Goal: Task Accomplishment & Management: Manage account settings

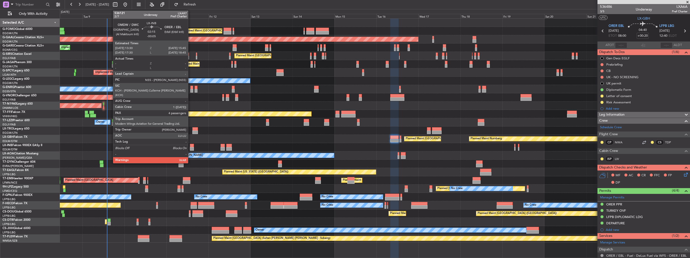
click at [190, 149] on div at bounding box center [192, 149] width 4 height 4
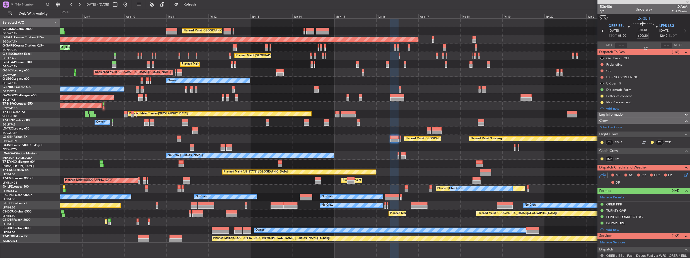
type input "-00:05"
type input "4"
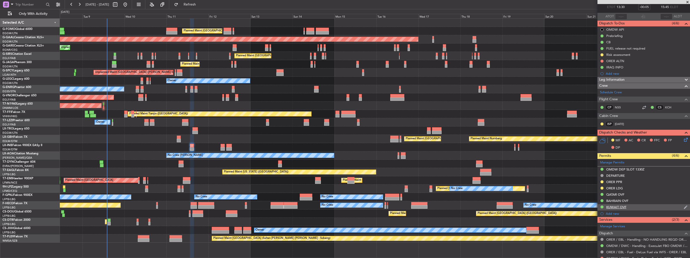
scroll to position [50, 0]
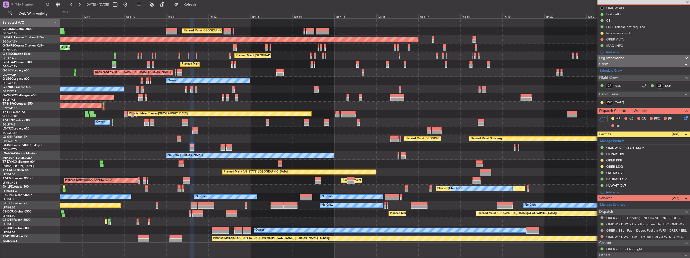
drag, startPoint x: 681, startPoint y: 161, endPoint x: 675, endPoint y: 162, distance: 5.7
click at [0, 0] on img at bounding box center [0, 0] width 0 height 0
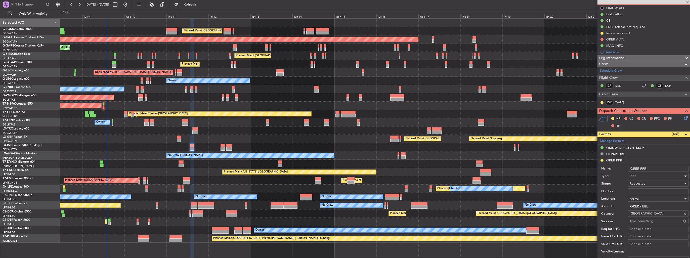
click at [653, 193] on input "Number:" at bounding box center [658, 191] width 61 height 6
paste input "3709/09/11-12"
type input "3709/09/11-12"
click at [658, 184] on div "Requested" at bounding box center [657, 184] width 54 height 8
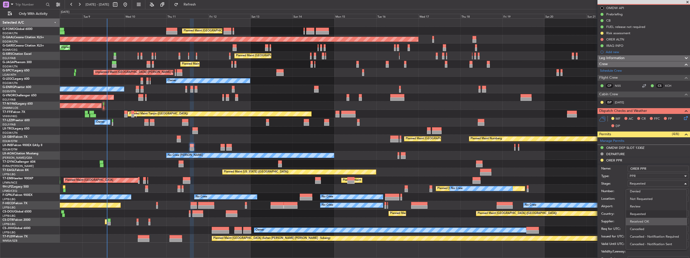
click at [647, 219] on span "Received OK" at bounding box center [656, 222] width 53 height 8
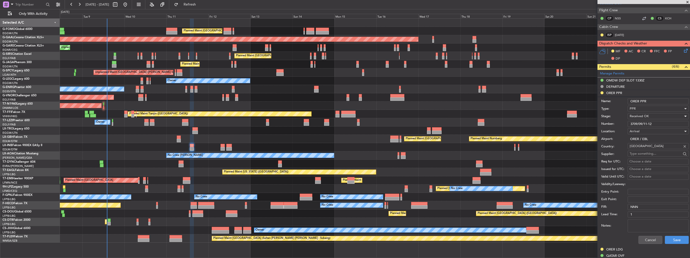
scroll to position [126, 0]
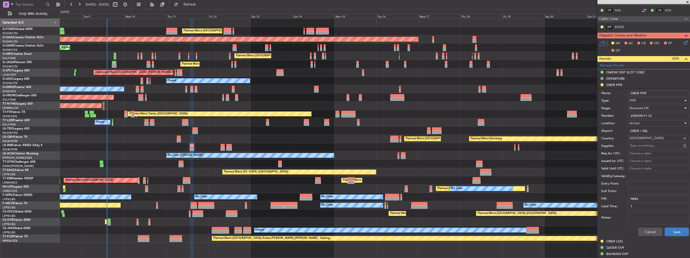
click at [674, 230] on button "Save" at bounding box center [677, 232] width 24 height 8
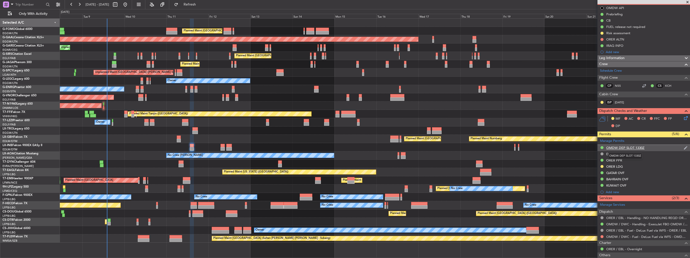
scroll to position [0, 0]
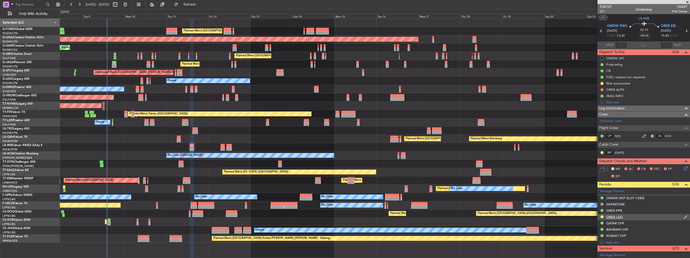
click at [684, 218] on img at bounding box center [686, 217] width 4 height 5
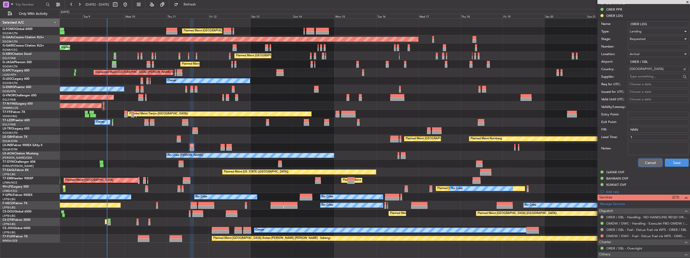
click at [649, 164] on button "Cancel" at bounding box center [650, 163] width 24 height 8
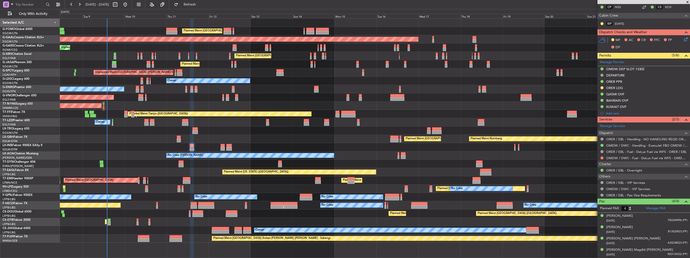
scroll to position [128, 0]
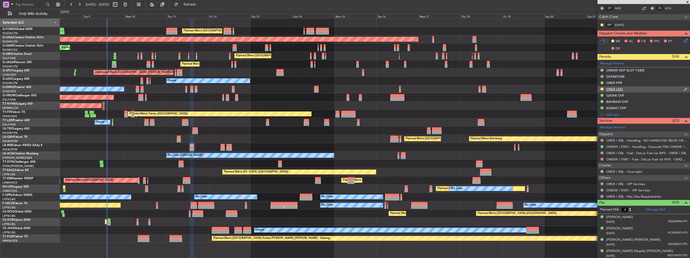
click at [684, 88] on img at bounding box center [686, 89] width 4 height 5
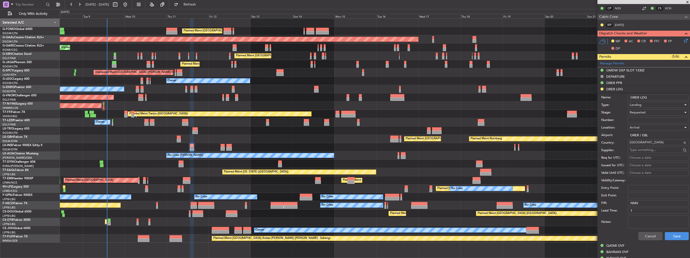
scroll to position [201, 0]
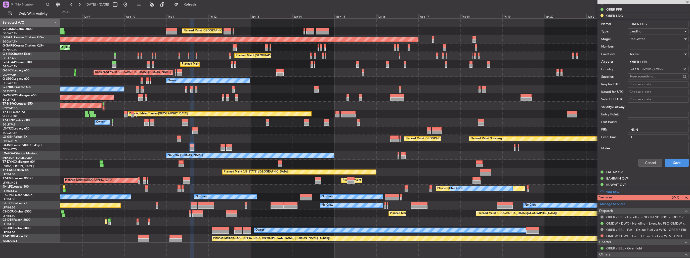
click at [645, 46] on input "Number:" at bounding box center [658, 47] width 61 height 6
paste input "LND 50990"
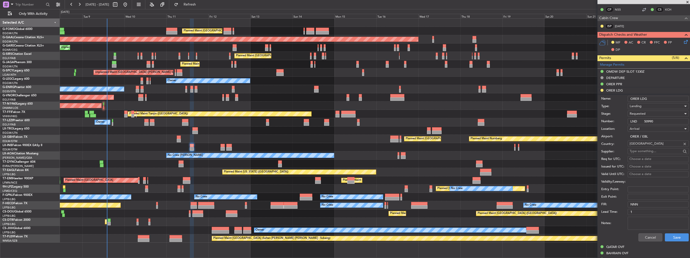
scroll to position [126, 0]
type input "LND 50990"
click at [643, 114] on span "Requested" at bounding box center [638, 114] width 16 height 5
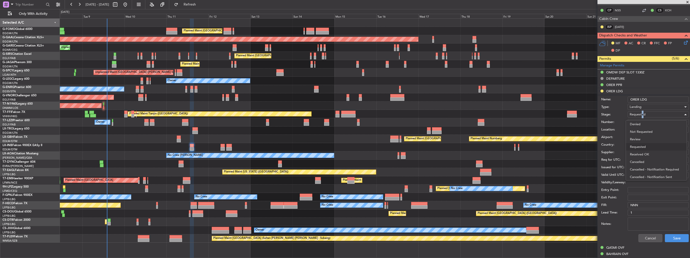
scroll to position [2, 0]
drag, startPoint x: 643, startPoint y: 114, endPoint x: 644, endPoint y: 153, distance: 39.5
click at [644, 153] on span "Received OK" at bounding box center [656, 153] width 53 height 8
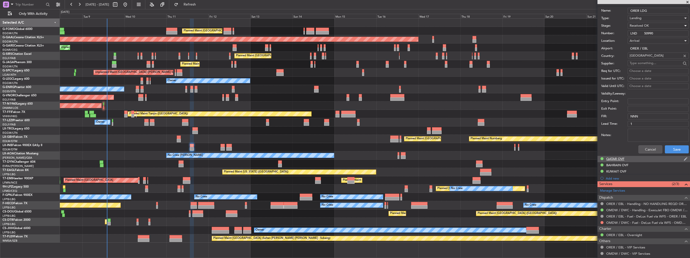
scroll to position [226, 0]
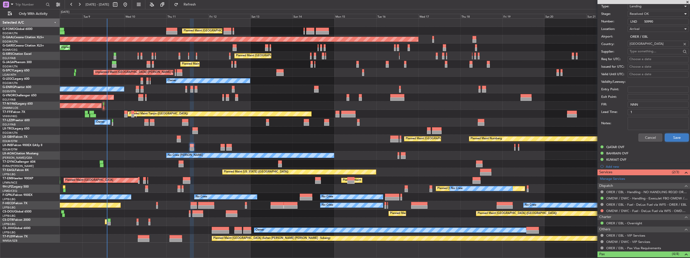
click at [672, 136] on button "Save" at bounding box center [677, 137] width 24 height 8
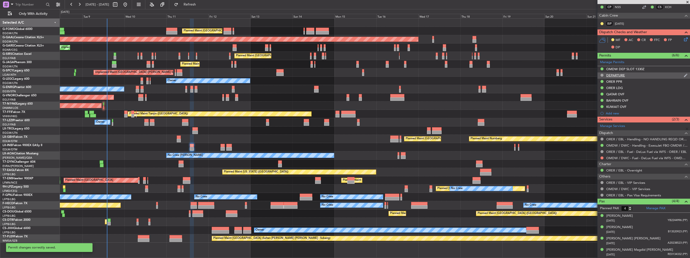
scroll to position [76, 0]
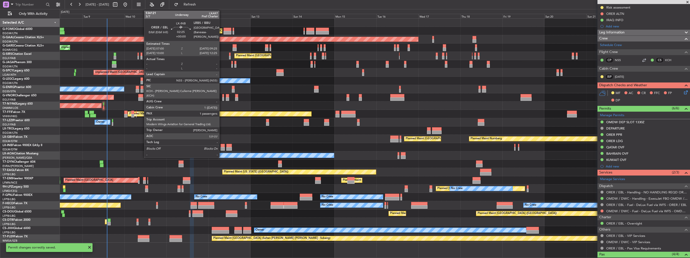
click at [221, 147] on div at bounding box center [222, 149] width 4 height 4
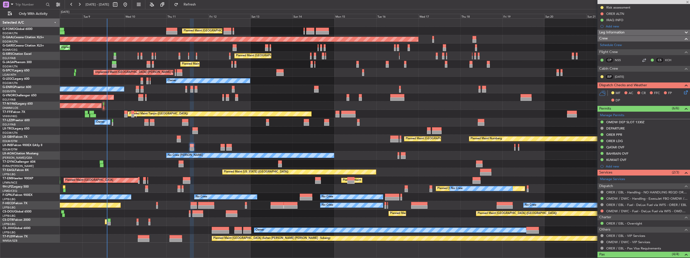
type input "1"
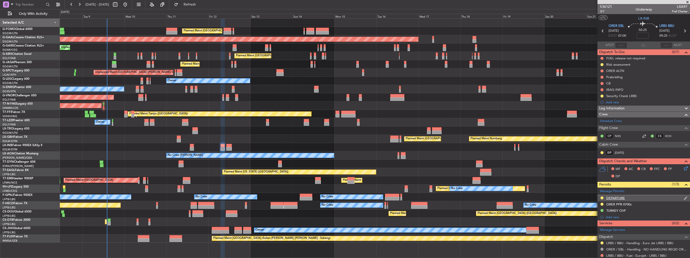
click at [684, 198] on img at bounding box center [686, 198] width 4 height 5
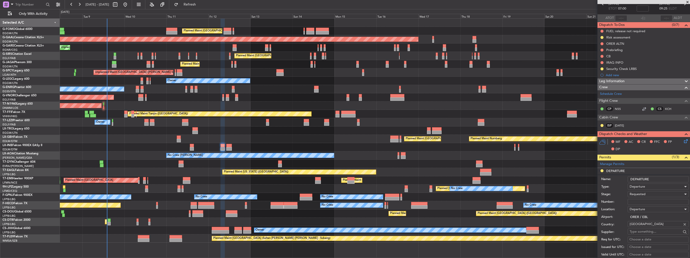
scroll to position [50, 0]
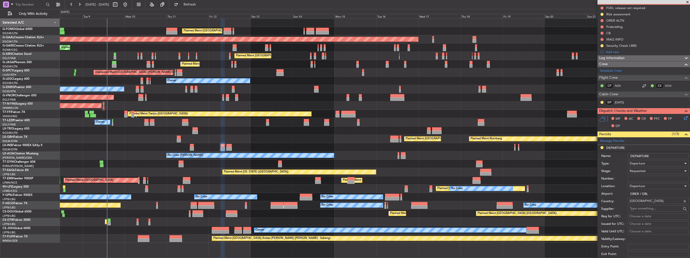
click at [647, 178] on input "Number:" at bounding box center [658, 179] width 61 height 6
paste input "LND 50990"
type input "LND 50990"
click at [647, 171] on div "Requested" at bounding box center [657, 171] width 54 height 8
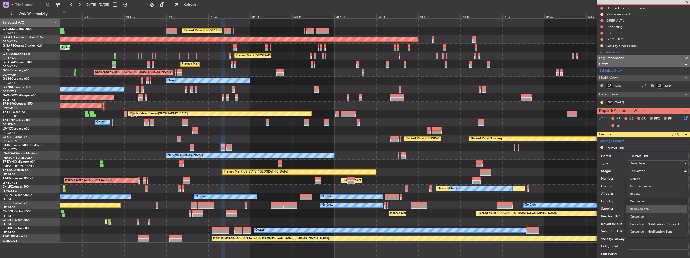
click at [651, 207] on span "Received OK" at bounding box center [656, 209] width 53 height 8
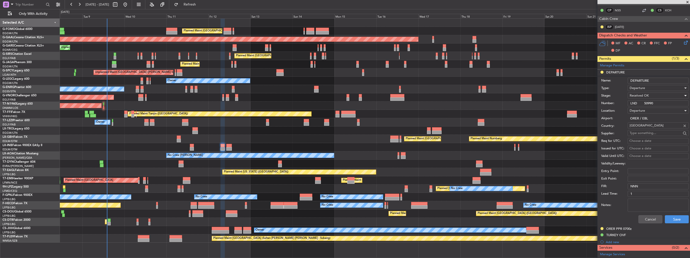
click at [676, 214] on div "Cancel Save" at bounding box center [644, 219] width 87 height 13
click at [677, 216] on button "Save" at bounding box center [677, 219] width 24 height 8
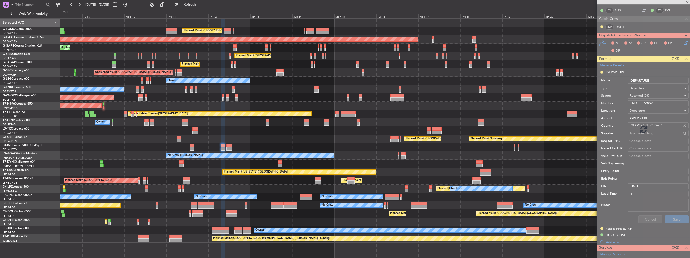
scroll to position [69, 0]
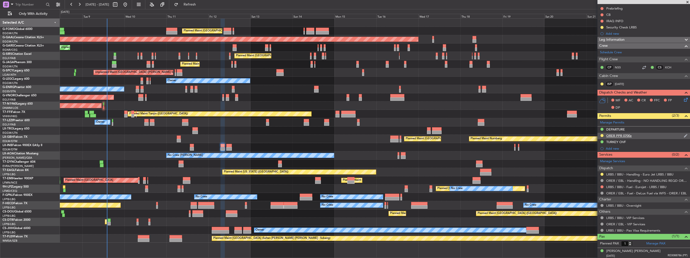
click at [684, 136] on img at bounding box center [686, 135] width 4 height 5
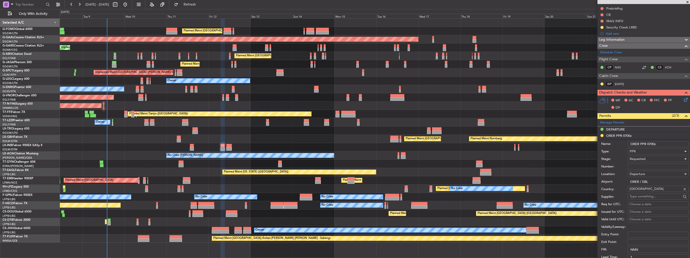
scroll to position [126, 0]
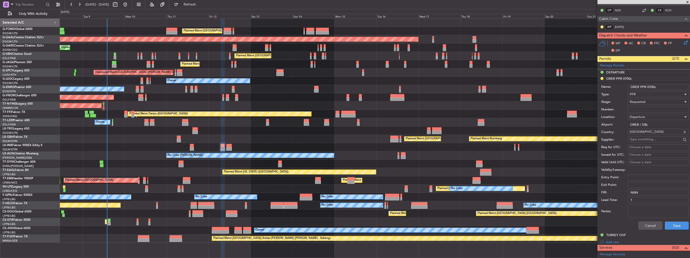
click at [645, 112] on input "Number:" at bounding box center [658, 110] width 61 height 6
paste input "3709/09/11-12"
type input "3709/09/11-12"
click at [645, 102] on span "Requested" at bounding box center [638, 102] width 16 height 5
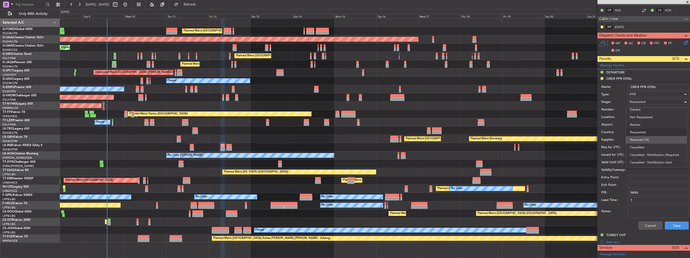
click at [657, 141] on span "Received OK" at bounding box center [656, 140] width 53 height 8
click at [670, 222] on button "Save" at bounding box center [677, 225] width 24 height 8
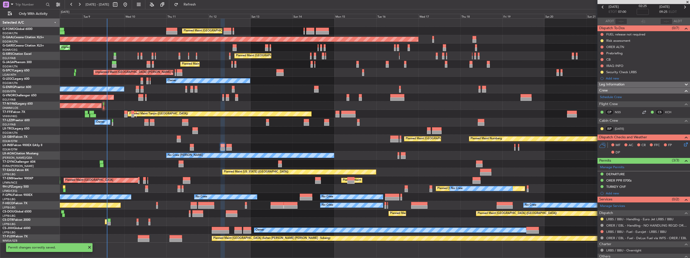
scroll to position [0, 0]
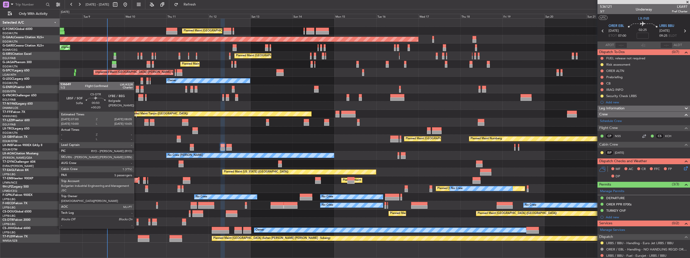
click at [137, 223] on div at bounding box center [138, 224] width 2 height 4
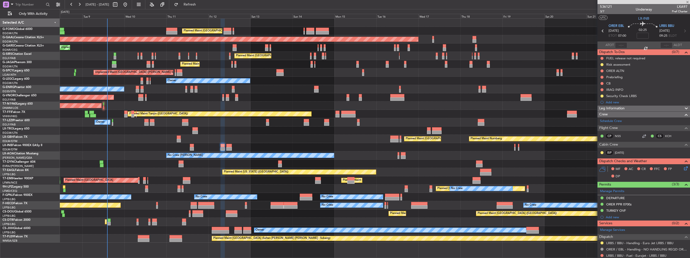
type input "+00:20"
type input "5"
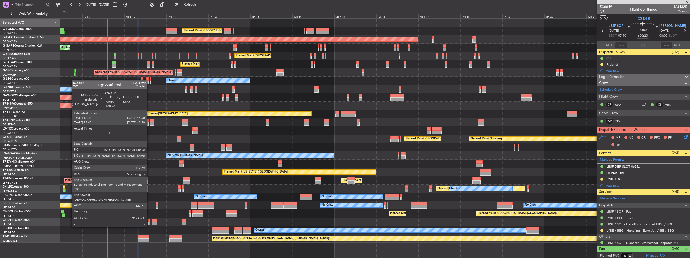
click at [149, 222] on div at bounding box center [149, 224] width 2 height 4
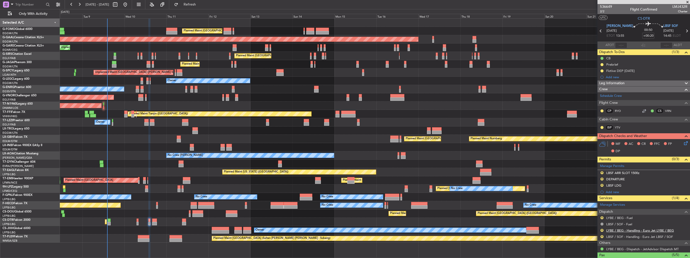
click at [608, 230] on link "LYBE / BEG - Handling - Euro Jet LYBE / BEG" at bounding box center [640, 230] width 68 height 4
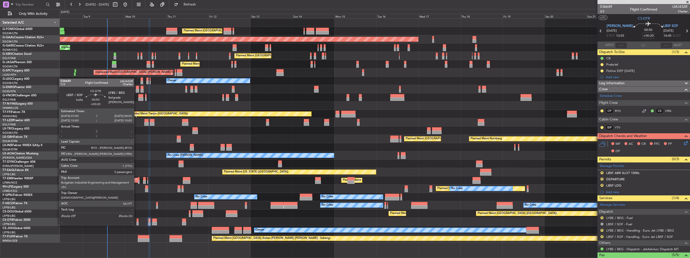
click at [137, 220] on div at bounding box center [138, 220] width 2 height 4
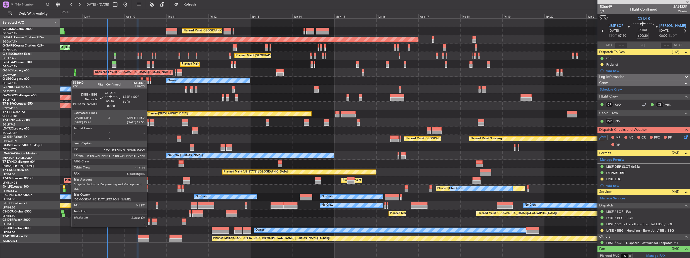
click at [149, 222] on div at bounding box center [149, 224] width 2 height 4
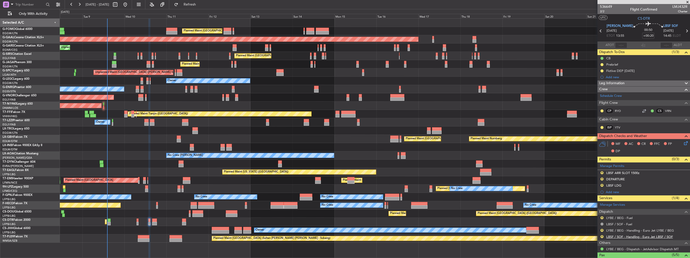
click at [628, 236] on link "LBSF / SOF - Handling - Euro Jet LBSF / SOF" at bounding box center [639, 237] width 67 height 4
click at [684, 172] on img at bounding box center [686, 173] width 4 height 5
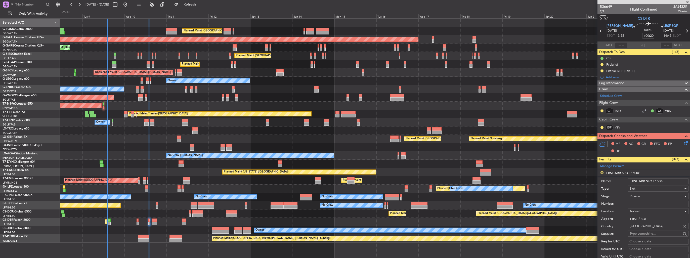
drag, startPoint x: 666, startPoint y: 180, endPoint x: 657, endPoint y: 180, distance: 8.8
click at [657, 180] on input "LBSF ARR SLOT 1500z" at bounding box center [658, 181] width 61 height 6
click at [656, 182] on input "LBSF ARR SLOT 150z" at bounding box center [658, 181] width 61 height 6
type input "LBSF ARR SLOT 1450z"
click at [658, 196] on div "Review" at bounding box center [657, 196] width 54 height 8
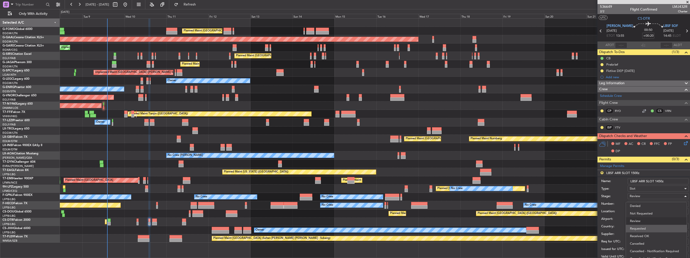
click at [649, 229] on span "Requested" at bounding box center [656, 229] width 53 height 8
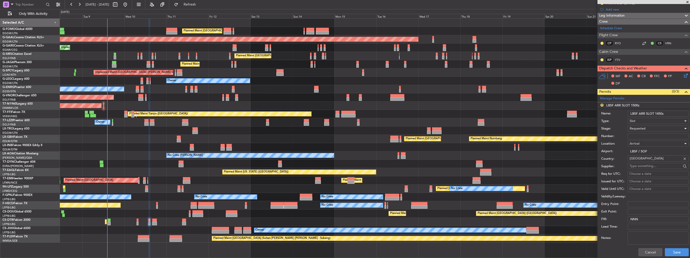
scroll to position [126, 0]
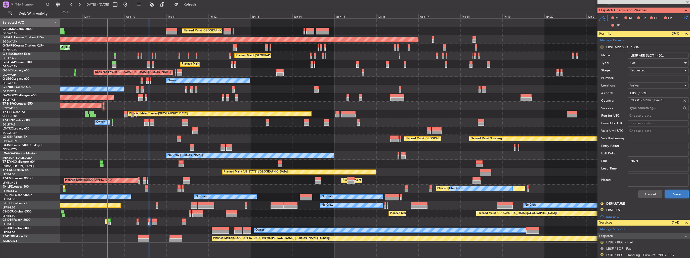
click at [671, 195] on button "Save" at bounding box center [677, 194] width 24 height 8
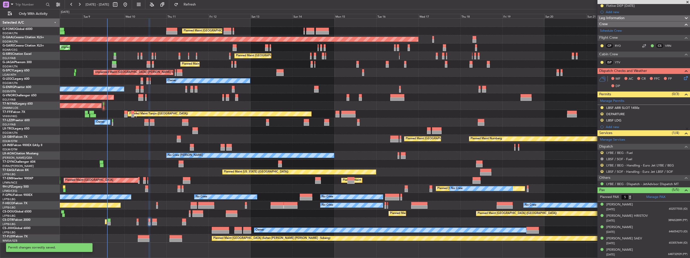
scroll to position [64, 0]
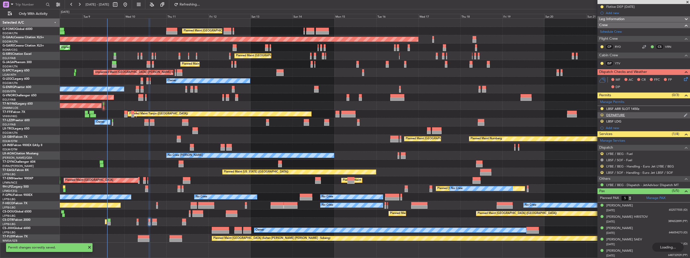
click at [601, 114] on button "R" at bounding box center [601, 114] width 3 height 3
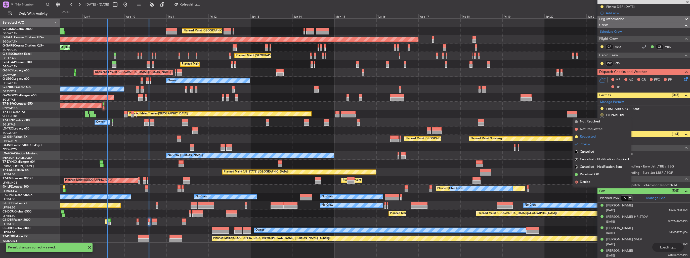
click at [596, 133] on li "Requested" at bounding box center [602, 137] width 58 height 8
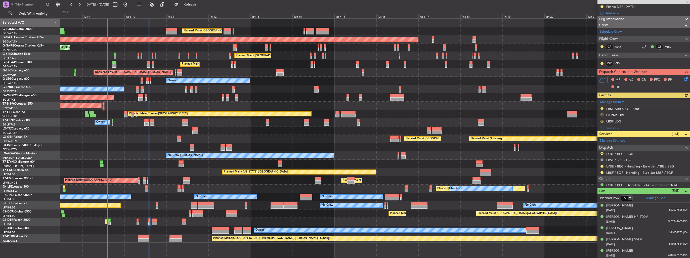
click at [601, 120] on div "Manage Permits LBSF ARR SLOT 1450z R DEPARTURE R LBSF LDG Add new" at bounding box center [643, 114] width 93 height 33
click at [602, 121] on button "R" at bounding box center [601, 121] width 3 height 3
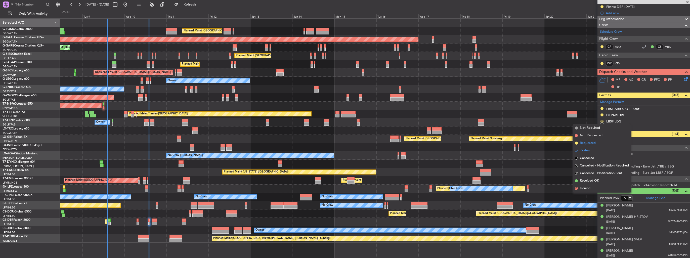
click at [590, 141] on span "Requested" at bounding box center [588, 143] width 16 height 5
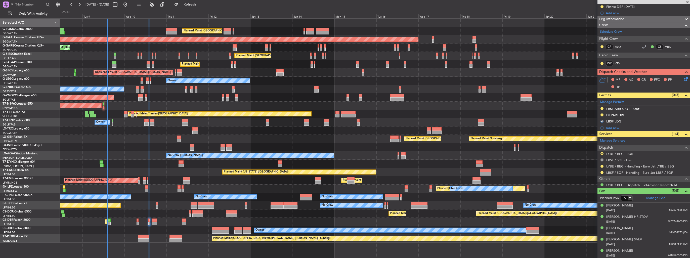
scroll to position [0, 0]
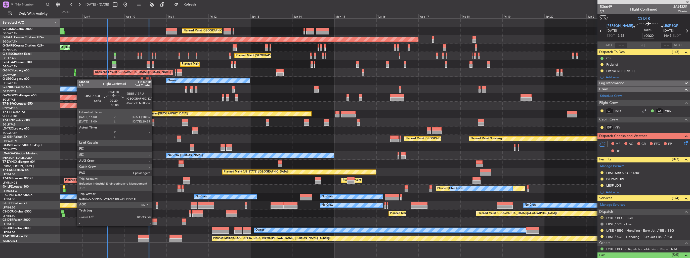
click at [154, 222] on div at bounding box center [154, 224] width 5 height 4
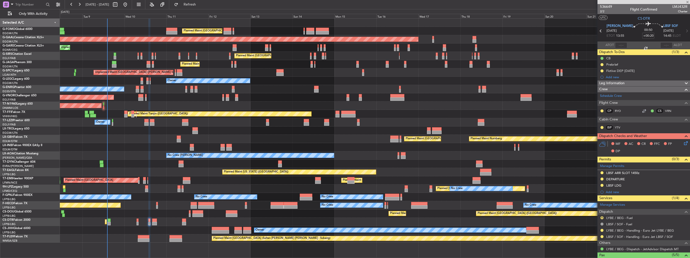
type input "1"
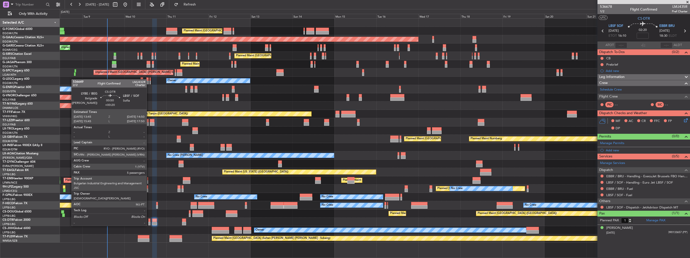
click at [149, 221] on div at bounding box center [149, 220] width 2 height 4
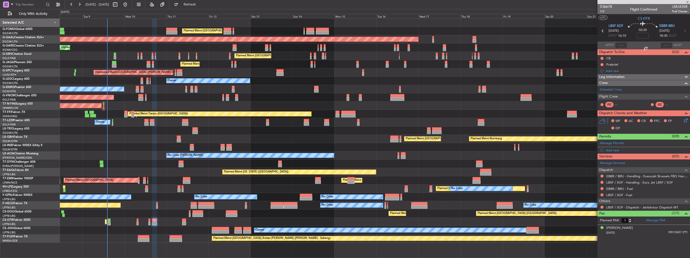
type input "+00:20"
type input "5"
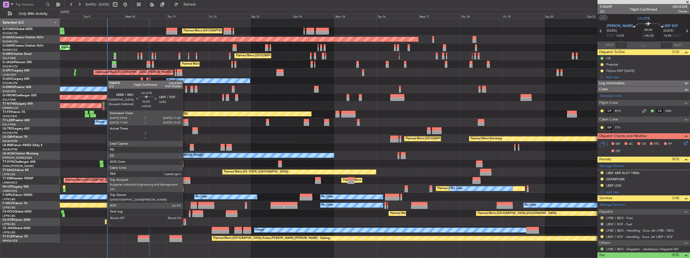
click at [185, 222] on div at bounding box center [184, 224] width 4 height 4
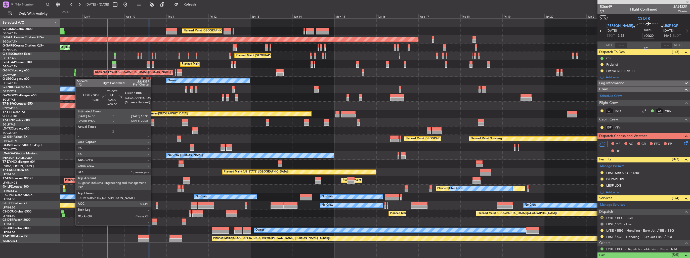
type input "1"
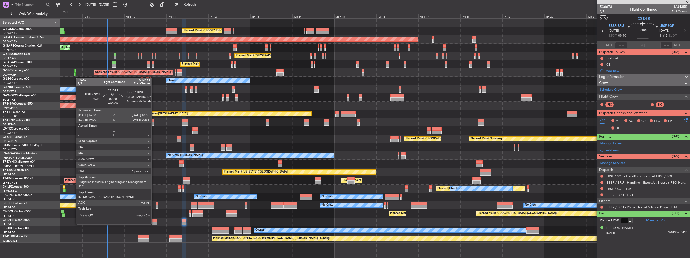
click at [154, 220] on div at bounding box center [154, 220] width 5 height 4
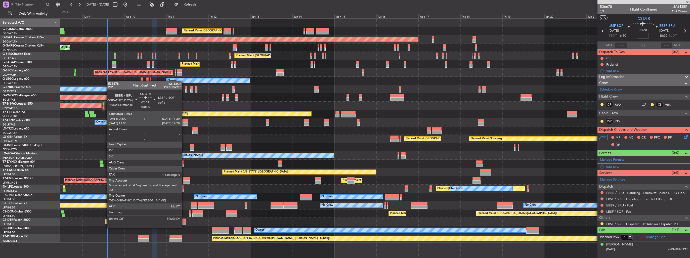
click at [184, 223] on div at bounding box center [184, 224] width 4 height 4
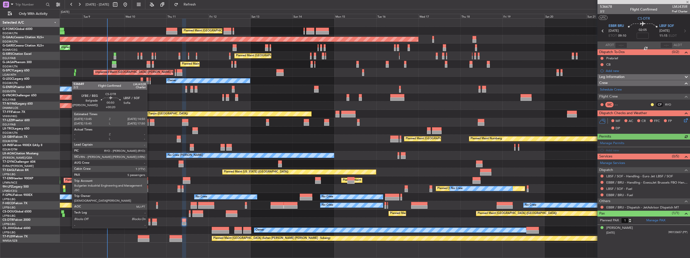
click at [149, 223] on div at bounding box center [149, 224] width 2 height 4
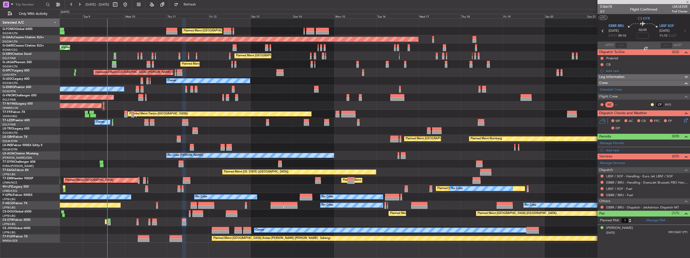
type input "+00:20"
type input "5"
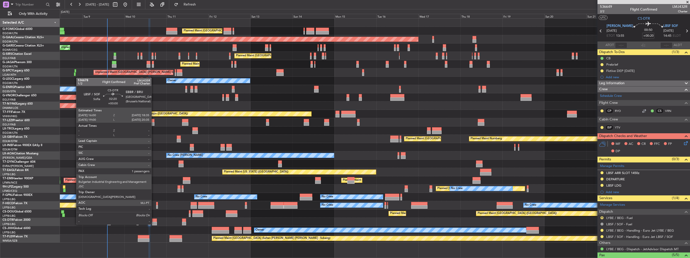
click at [154, 220] on div at bounding box center [154, 220] width 5 height 4
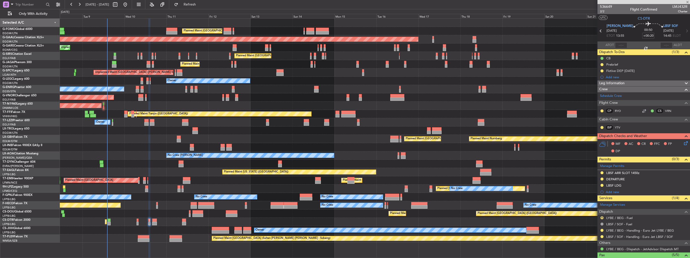
type input "1"
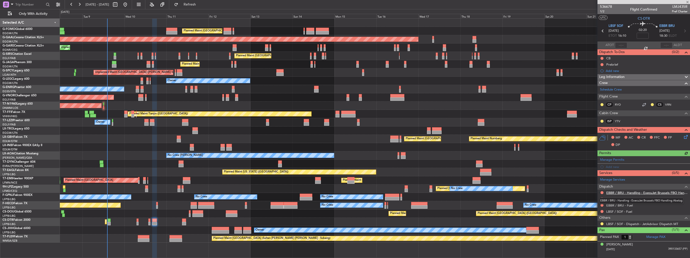
click at [626, 192] on link "EBBR / BRU - Handling - ExecuJet Brussels FBO Handling Abelag" at bounding box center [646, 193] width 81 height 4
click at [615, 166] on div "Add new" at bounding box center [644, 167] width 77 height 4
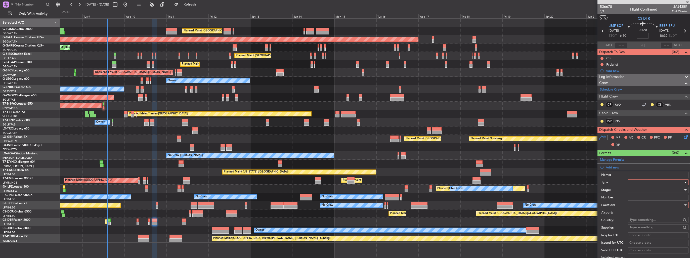
click at [640, 179] on div at bounding box center [657, 183] width 54 height 8
click at [654, 229] on span "Slot" at bounding box center [656, 230] width 53 height 8
click at [644, 202] on div at bounding box center [657, 205] width 54 height 8
drag, startPoint x: 643, startPoint y: 230, endPoint x: 646, endPoint y: 223, distance: 7.3
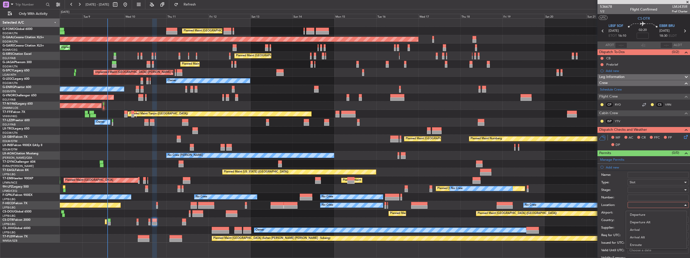
click at [644, 230] on span "Arrival" at bounding box center [656, 230] width 53 height 8
type input "EBBR / BRU"
click at [645, 187] on div at bounding box center [657, 190] width 54 height 8
click at [654, 225] on span "Requested" at bounding box center [656, 222] width 53 height 8
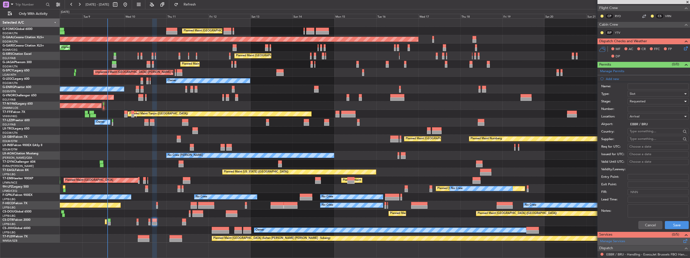
scroll to position [126, 0]
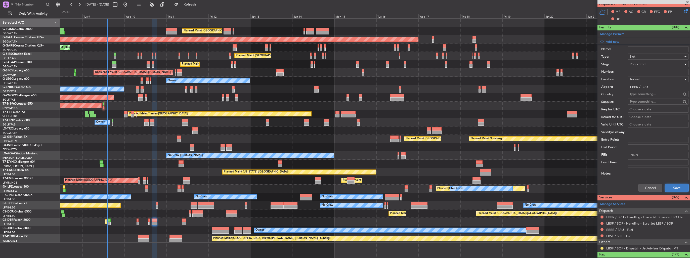
click at [670, 187] on button "Save" at bounding box center [677, 188] width 24 height 8
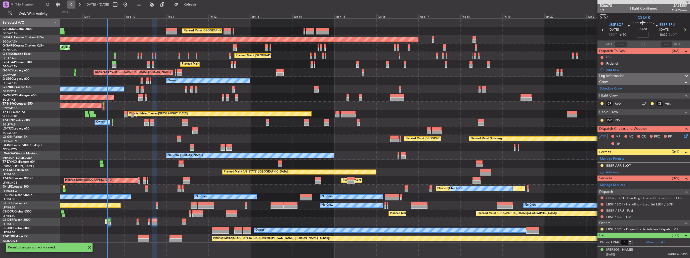
scroll to position [0, 0]
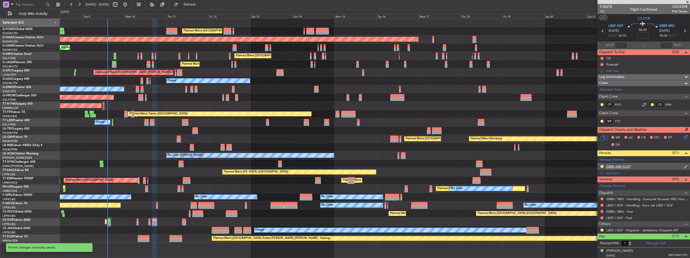
click at [686, 166] on img at bounding box center [686, 166] width 4 height 5
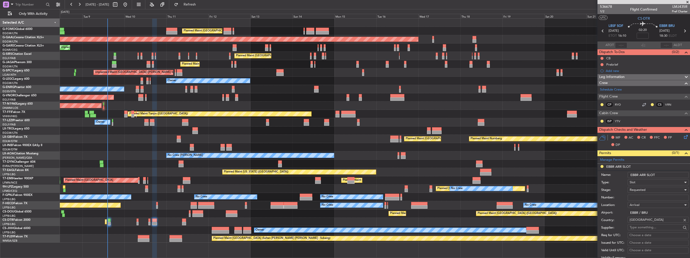
click at [666, 172] on input "EBBR ARR SLOT" at bounding box center [658, 175] width 61 height 6
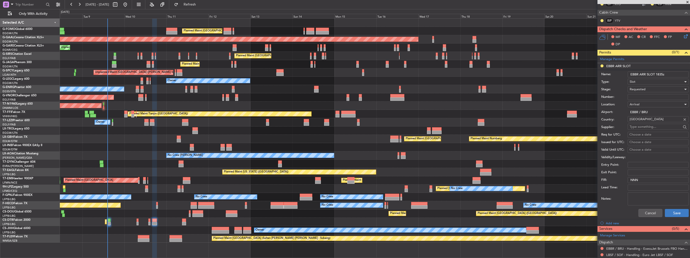
type input "EBBR ARR SLOT 1835z"
click at [667, 211] on button "Save" at bounding box center [677, 213] width 24 height 8
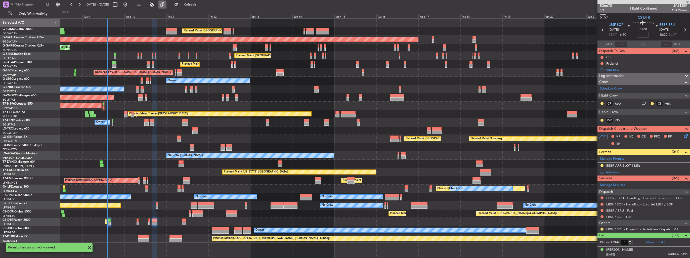
scroll to position [0, 0]
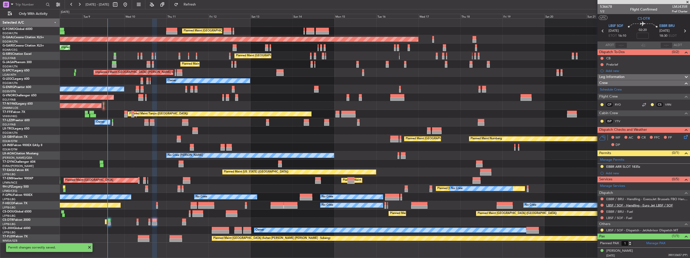
click at [616, 205] on link "LBSF / SOF - Handling - Euro Jet LBSF / SOF" at bounding box center [639, 205] width 67 height 4
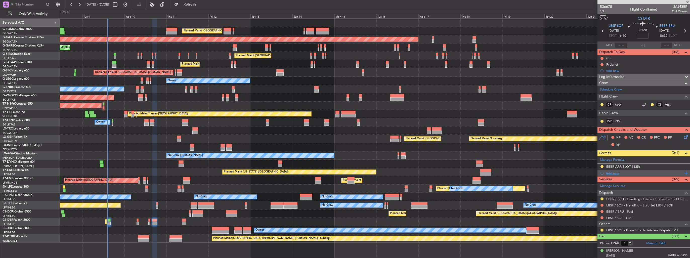
click at [605, 172] on div "Add new" at bounding box center [643, 173] width 93 height 6
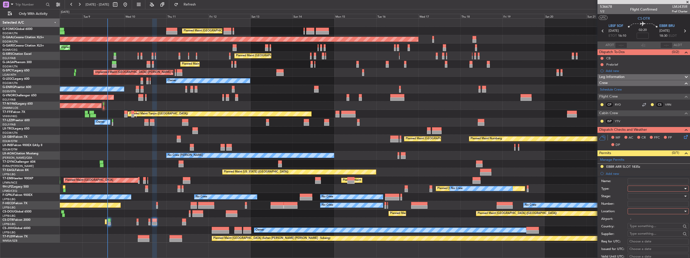
click at [635, 185] on div at bounding box center [657, 189] width 54 height 8
click at [639, 236] on span "Departure" at bounding box center [656, 234] width 53 height 8
click at [636, 214] on div at bounding box center [657, 211] width 54 height 8
click at [636, 224] on span "Departure" at bounding box center [656, 221] width 53 height 8
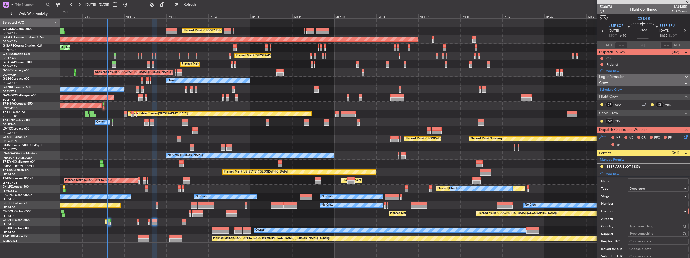
type input "LBSF / SOF"
click at [639, 196] on div at bounding box center [657, 196] width 54 height 8
click at [646, 228] on span "Requested" at bounding box center [656, 229] width 53 height 8
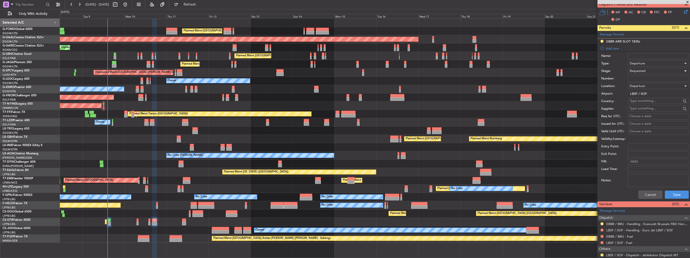
scroll to position [126, 0]
click at [673, 194] on button "Save" at bounding box center [677, 194] width 24 height 8
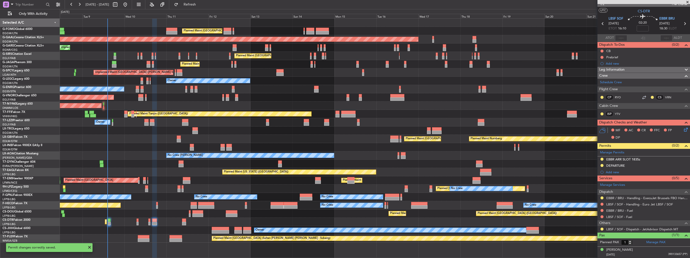
scroll to position [6, 0]
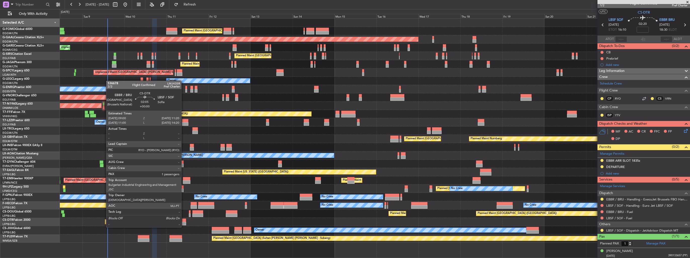
click at [184, 223] on div at bounding box center [184, 224] width 4 height 4
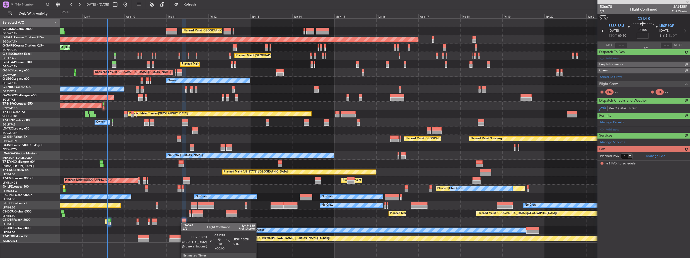
scroll to position [0, 0]
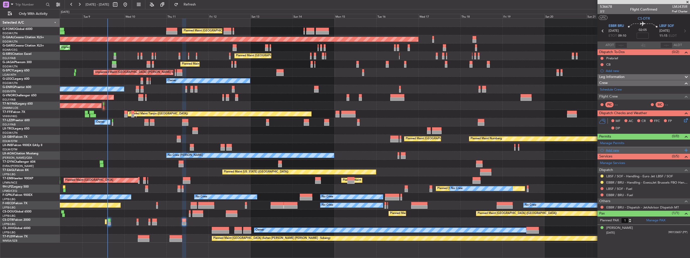
click at [604, 150] on div "Add new" at bounding box center [643, 150] width 93 height 6
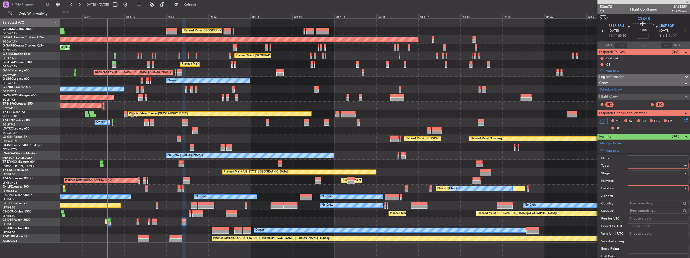
click at [639, 164] on div at bounding box center [657, 166] width 54 height 8
click at [641, 215] on span "Slot" at bounding box center [656, 213] width 53 height 8
click at [643, 189] on div at bounding box center [657, 189] width 54 height 8
click at [643, 198] on span "Departure" at bounding box center [656, 198] width 53 height 8
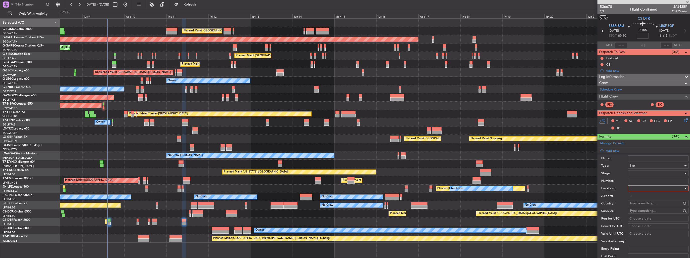
type input "EBBR / BRU"
click at [645, 173] on div at bounding box center [657, 173] width 54 height 8
click at [647, 208] on span "Requested" at bounding box center [656, 206] width 53 height 8
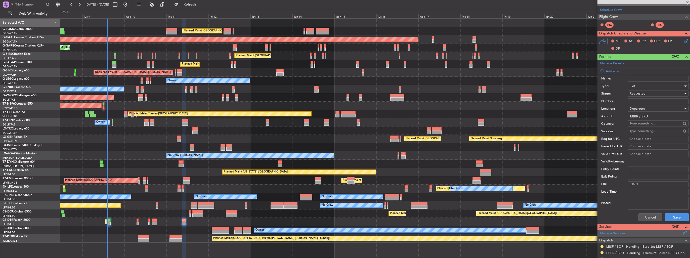
scroll to position [126, 0]
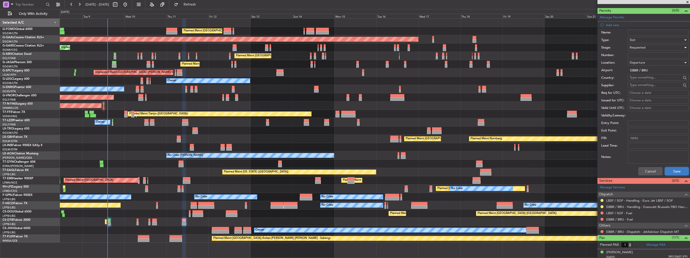
click at [673, 170] on button "Save" at bounding box center [677, 171] width 24 height 8
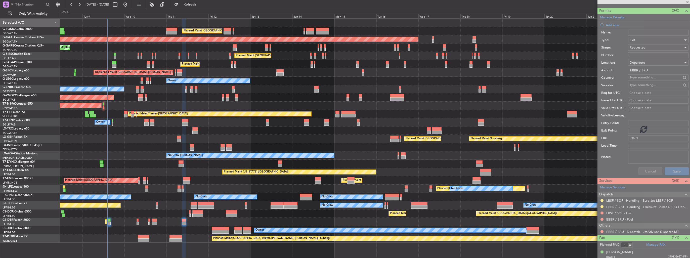
scroll to position [0, 0]
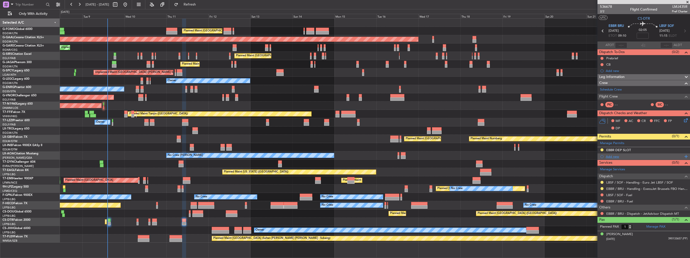
click at [610, 155] on div "Add new" at bounding box center [644, 156] width 77 height 4
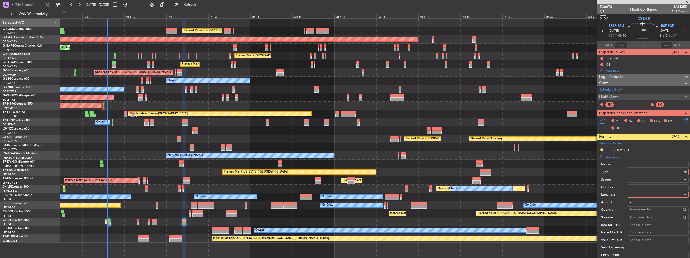
click at [637, 169] on div at bounding box center [657, 172] width 54 height 8
click at [652, 203] on span "Landing" at bounding box center [656, 202] width 53 height 8
click at [652, 195] on div at bounding box center [657, 195] width 54 height 8
click at [646, 215] on span "Departure Alt" at bounding box center [656, 212] width 53 height 8
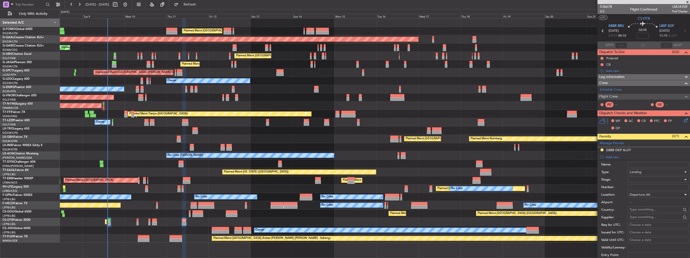
click at [646, 193] on span "Departure Alt" at bounding box center [640, 194] width 21 height 5
click at [647, 220] on span "Arrival" at bounding box center [656, 220] width 53 height 8
type input "LBSF / SOF"
click at [649, 179] on div at bounding box center [657, 180] width 54 height 8
click at [654, 216] on span "Received OK" at bounding box center [656, 220] width 53 height 8
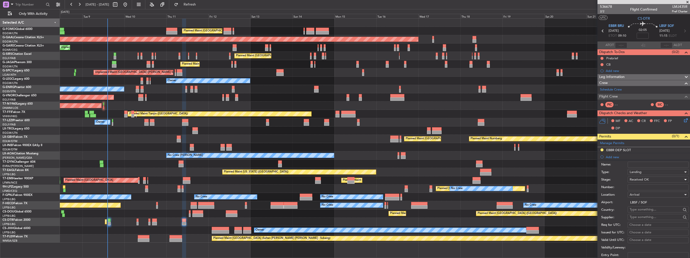
click at [656, 178] on div "Received OK" at bounding box center [657, 180] width 54 height 8
click at [653, 203] on span "Requested" at bounding box center [656, 204] width 53 height 8
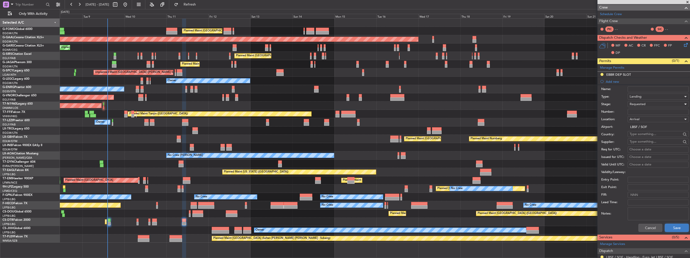
click at [675, 226] on button "Save" at bounding box center [677, 228] width 24 height 8
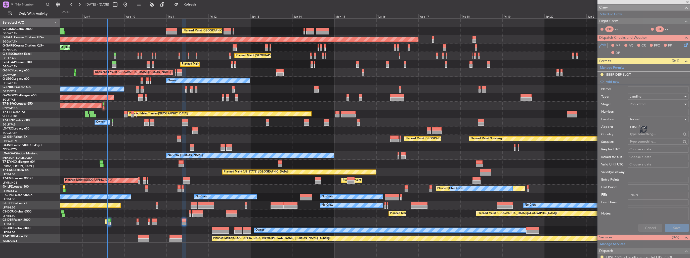
scroll to position [0, 0]
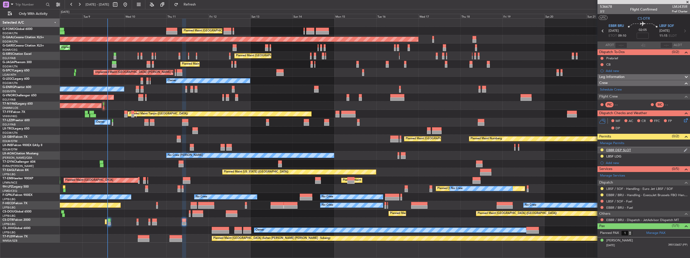
click at [686, 150] on img at bounding box center [686, 150] width 4 height 5
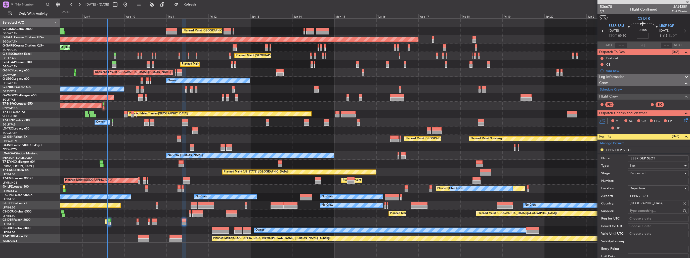
click at [674, 158] on input "EBBR DEP SLOT" at bounding box center [658, 158] width 61 height 6
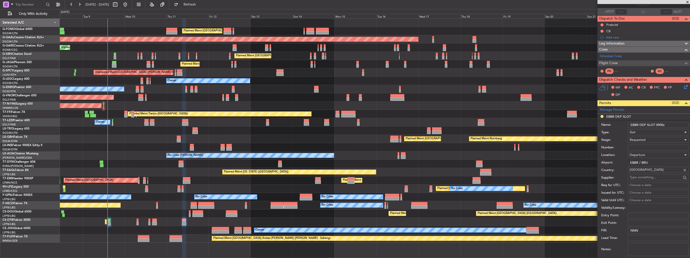
scroll to position [140, 0]
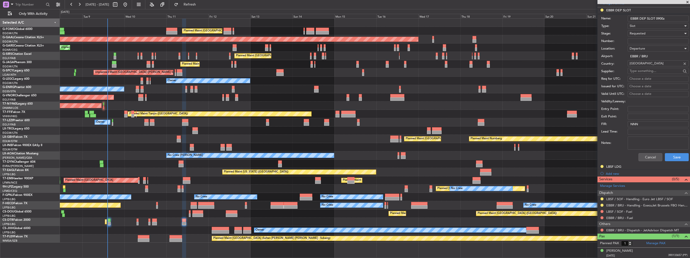
type input "EBBR DEP SLOT 0900z"
click at [667, 155] on button "Save" at bounding box center [677, 157] width 24 height 8
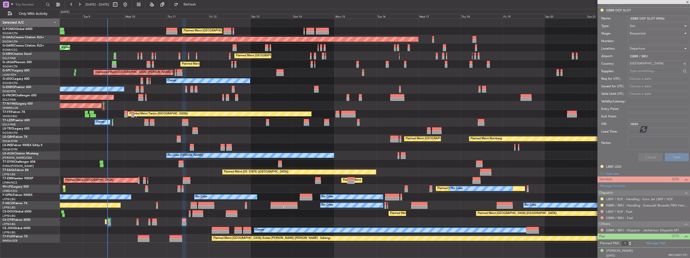
scroll to position [0, 0]
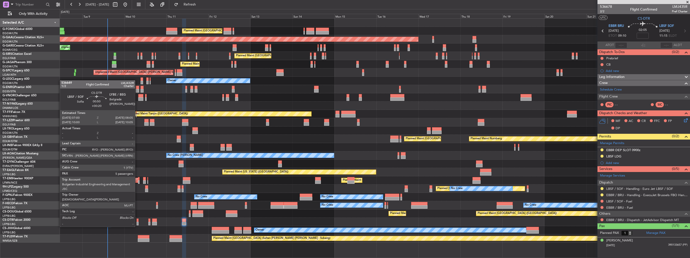
click at [137, 222] on div at bounding box center [138, 224] width 2 height 4
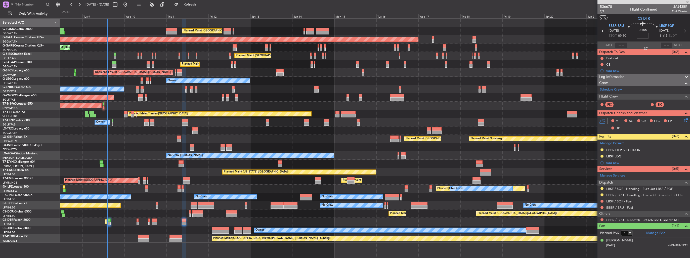
type input "+00:20"
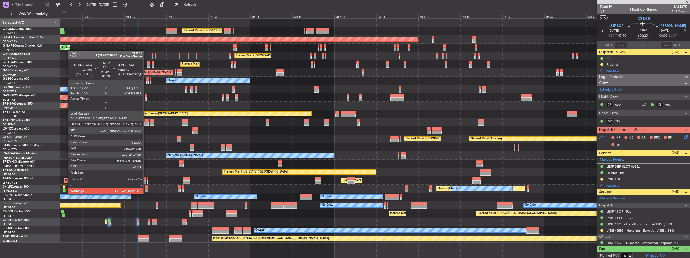
click at [146, 190] on div at bounding box center [146, 191] width 3 height 4
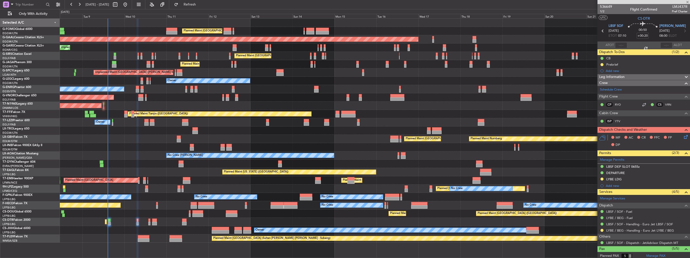
type input "0"
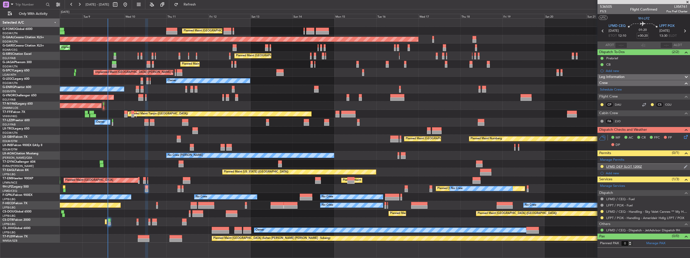
click at [686, 167] on img at bounding box center [686, 166] width 4 height 5
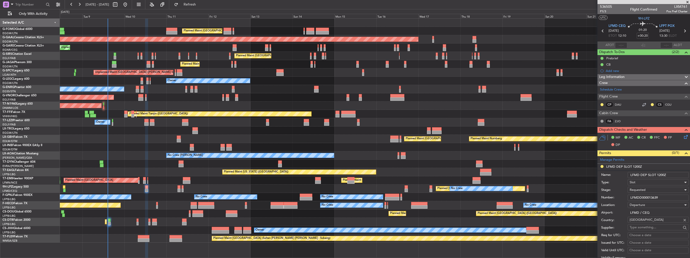
drag, startPoint x: 665, startPoint y: 174, endPoint x: 661, endPoint y: 174, distance: 4.8
click at [661, 174] on input "LFMD DEP SLOT 1200Z" at bounding box center [658, 175] width 61 height 6
type input "LFMD DEP SLOT 1210z"
drag, startPoint x: 664, startPoint y: 198, endPoint x: 603, endPoint y: 202, distance: 60.5
click at [603, 202] on form "Name: LFMD DEP SLOT 1210z Type: Slot Stage: Requested Number: LFMDD000013639 Lo…" at bounding box center [643, 245] width 93 height 150
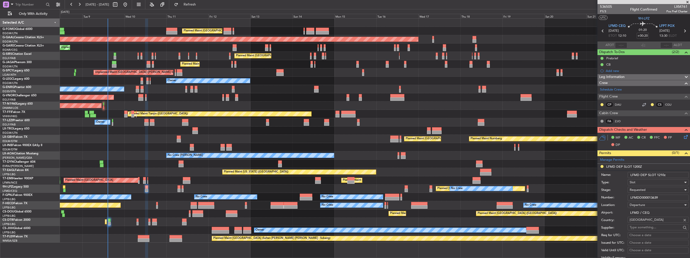
paste input "text"
type input "LFMDD000013639"
click at [658, 190] on div "Requested" at bounding box center [657, 190] width 54 height 8
click at [654, 227] on span "Received OK" at bounding box center [656, 228] width 53 height 8
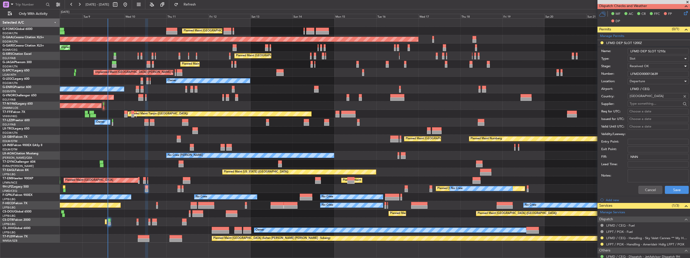
scroll to position [126, 0]
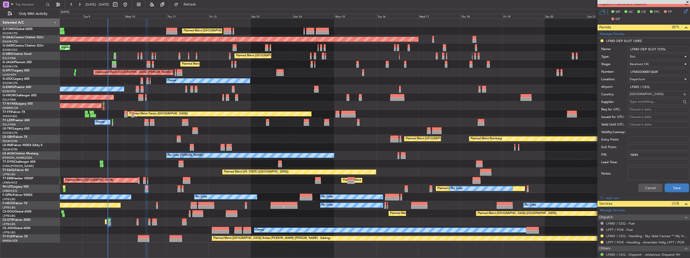
click at [675, 186] on button "Save" at bounding box center [677, 188] width 24 height 8
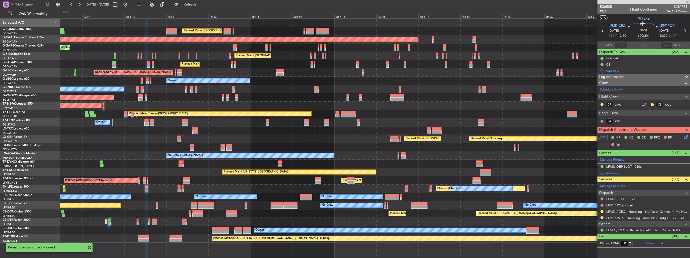
scroll to position [0, 0]
click at [602, 211] on button at bounding box center [601, 211] width 3 height 3
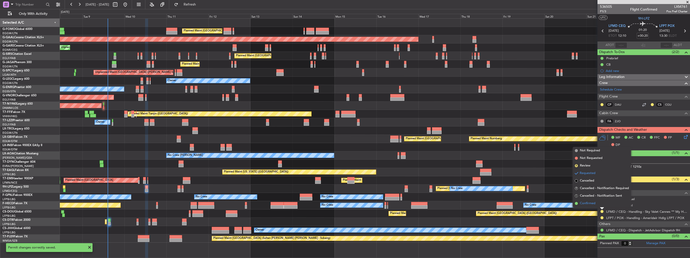
click at [595, 205] on span "Confirmed" at bounding box center [588, 203] width 16 height 5
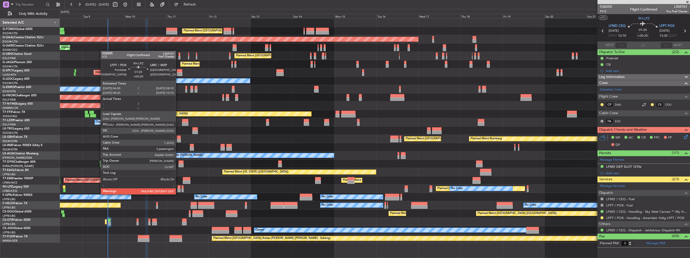
click at [178, 190] on div at bounding box center [178, 191] width 3 height 4
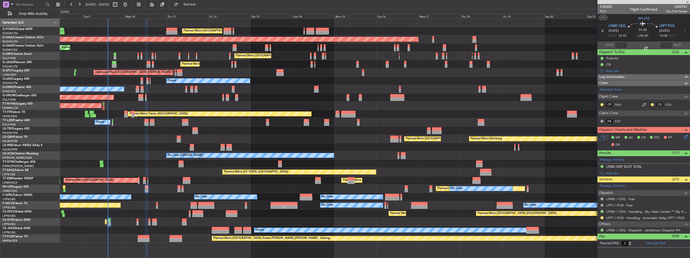
type input "4"
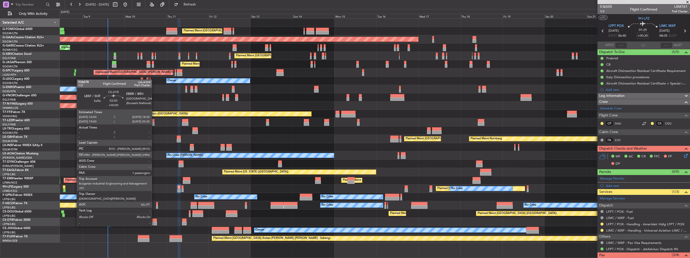
click at [154, 222] on div at bounding box center [154, 224] width 5 height 4
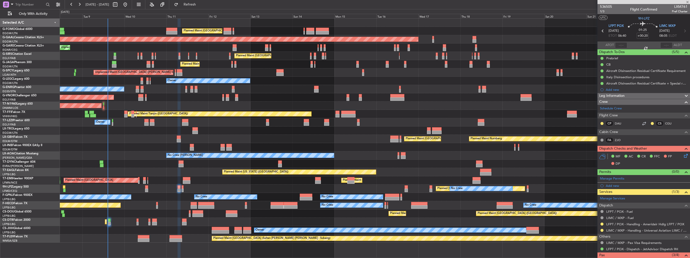
type input "1"
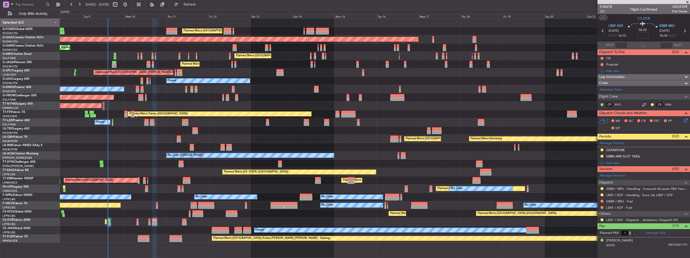
drag, startPoint x: 686, startPoint y: 157, endPoint x: 683, endPoint y: 157, distance: 3.0
click at [0, 0] on img at bounding box center [0, 0] width 0 height 0
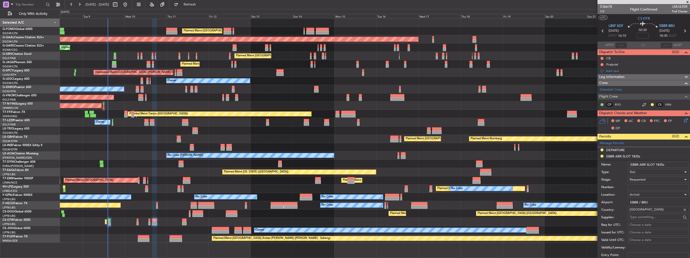
click at [661, 187] on input "Number:" at bounding box center [658, 187] width 61 height 6
paste input "EBBRAAB6018A00"
type input "EBBRAAB6018A00"
click at [657, 180] on div "Requested" at bounding box center [657, 180] width 54 height 8
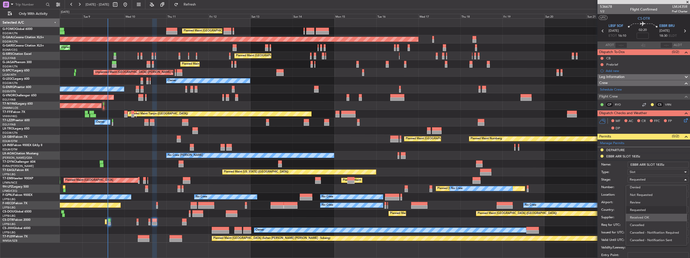
click at [654, 216] on span "Received OK" at bounding box center [656, 218] width 53 height 8
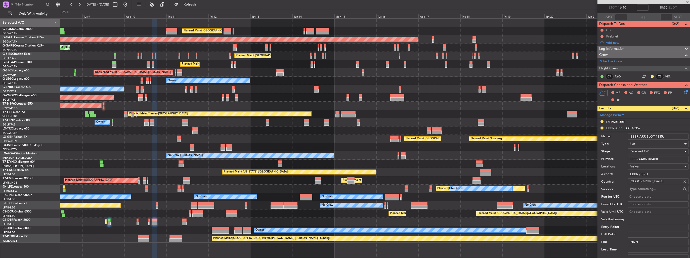
scroll to position [75, 0]
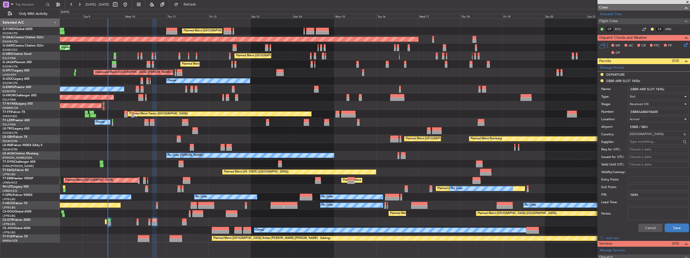
click at [679, 229] on button "Save" at bounding box center [677, 228] width 24 height 8
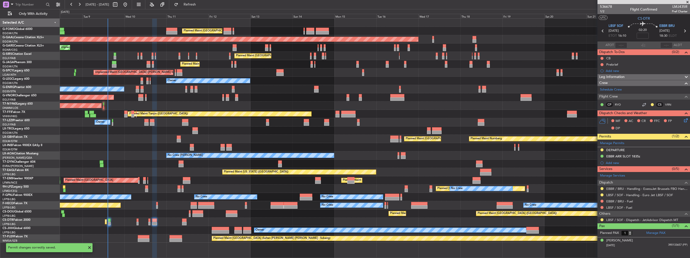
scroll to position [0, 0]
click at [601, 189] on button at bounding box center [601, 188] width 3 height 3
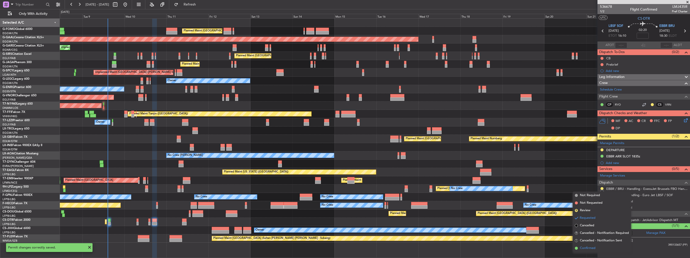
click at [590, 250] on span "Confirmed" at bounding box center [588, 248] width 16 height 5
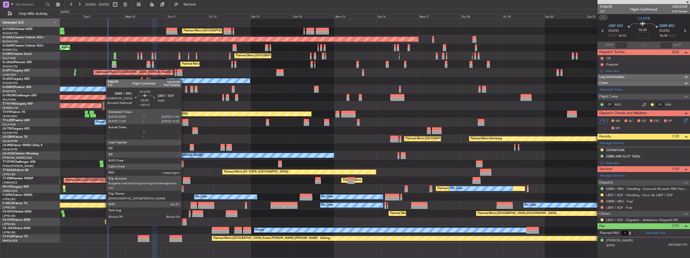
click at [184, 221] on div at bounding box center [184, 220] width 5 height 4
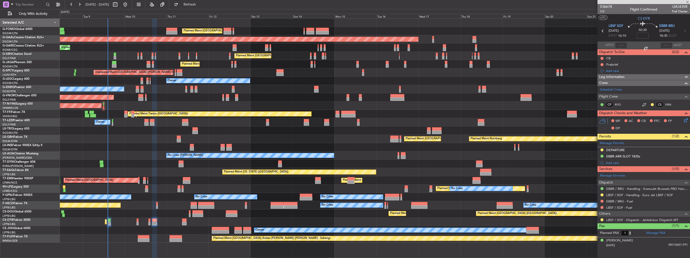
type input "+00:15"
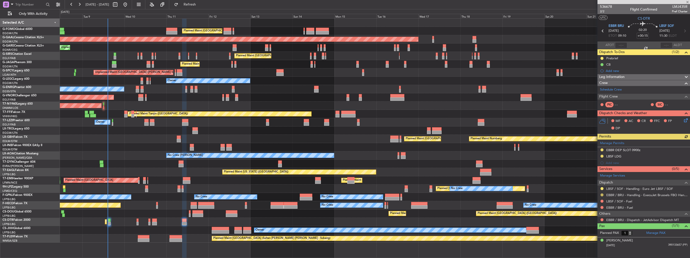
click at [602, 194] on button at bounding box center [601, 194] width 3 height 3
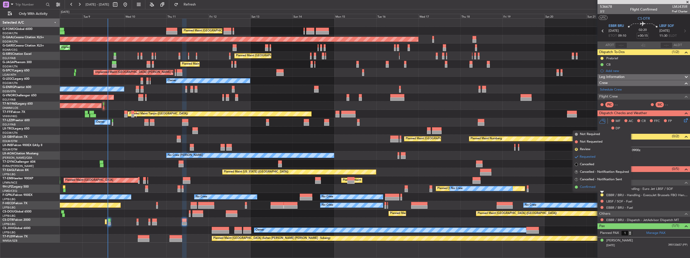
click at [589, 187] on span "Confirmed" at bounding box center [588, 187] width 16 height 5
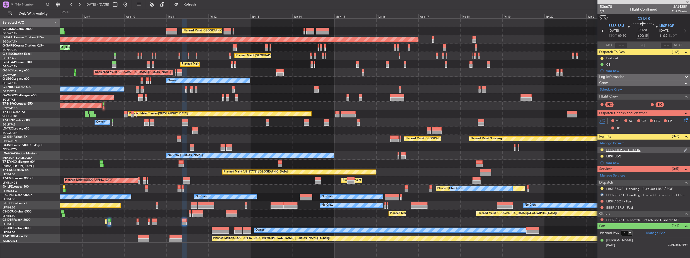
click at [685, 151] on img at bounding box center [686, 150] width 4 height 5
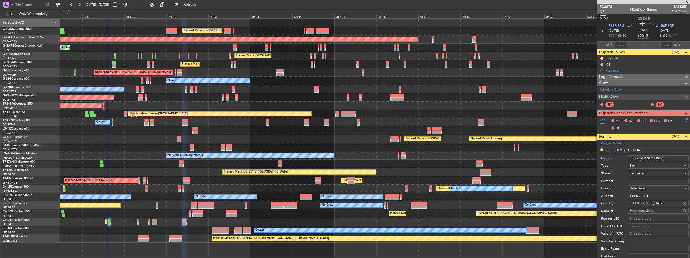
click at [657, 182] on input "Number:" at bounding box center [658, 181] width 61 height 6
paste input "EBBRAAB6120D00"
type input "EBBRAAB6120D00"
click at [655, 173] on div "Requested" at bounding box center [657, 173] width 54 height 8
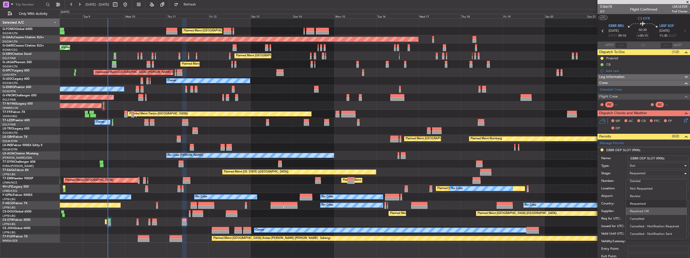
click at [654, 209] on span "Received OK" at bounding box center [656, 211] width 53 height 8
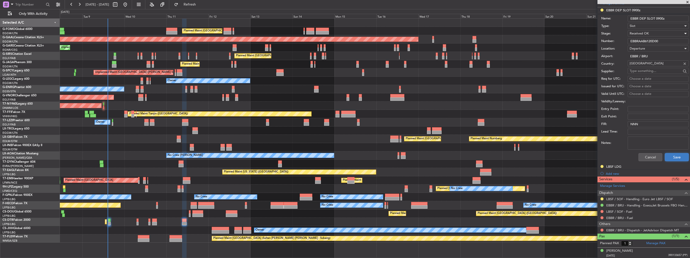
click at [675, 157] on button "Save" at bounding box center [677, 157] width 24 height 8
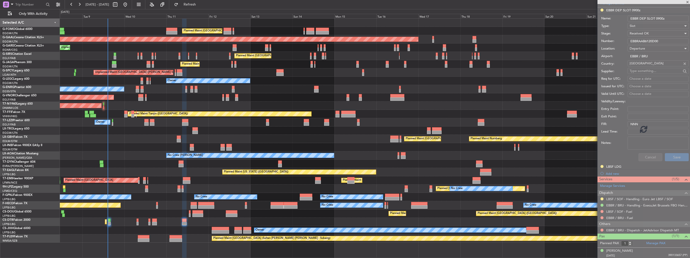
scroll to position [0, 0]
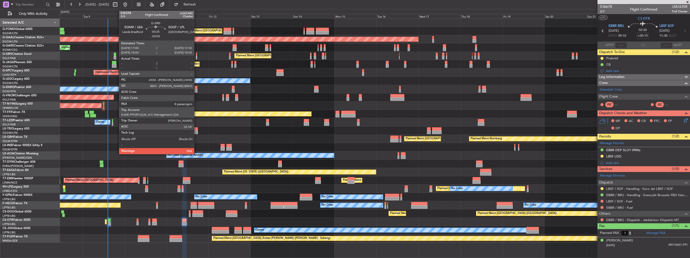
click at [196, 56] on div at bounding box center [196, 58] width 1 height 4
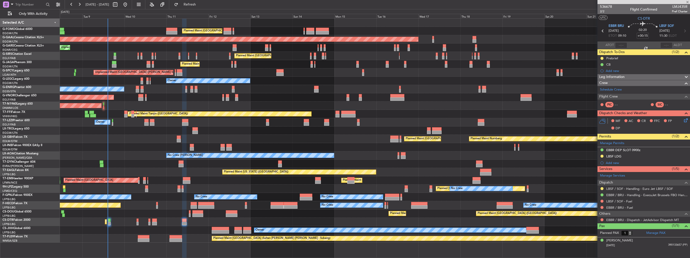
type input "-00:05"
type input "8"
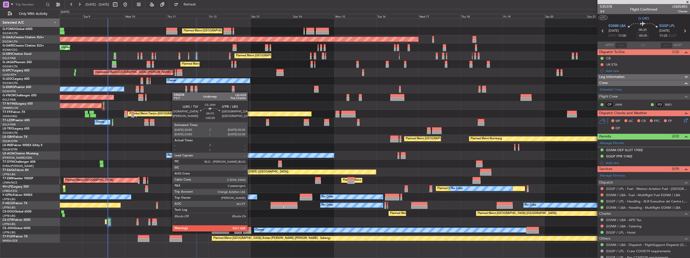
click at [250, 231] on div at bounding box center [247, 232] width 8 height 4
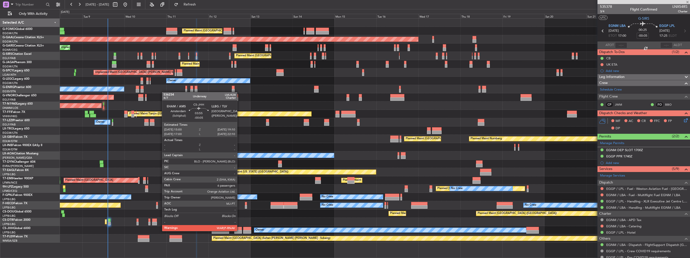
type input "+00:20"
type input "0"
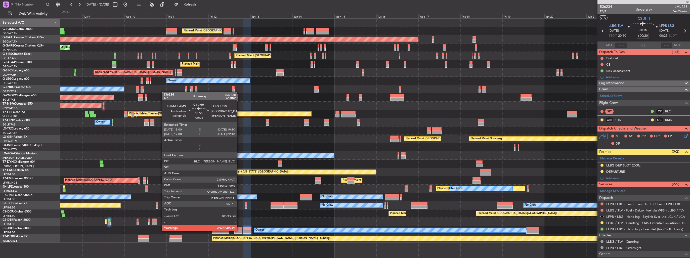
click at [239, 231] on div at bounding box center [238, 232] width 8 height 4
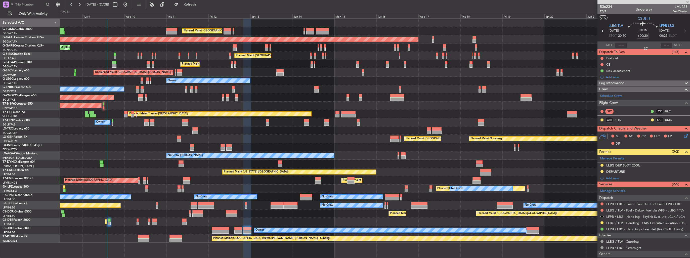
type input "-00:05"
type input "6"
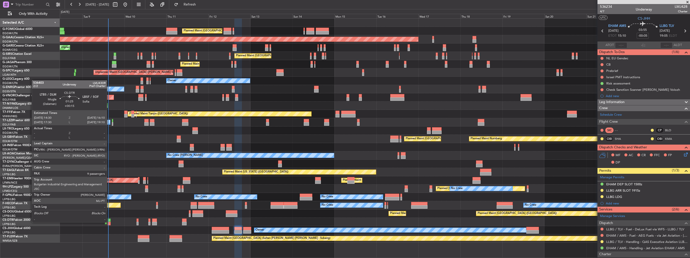
click at [109, 222] on div at bounding box center [109, 224] width 3 height 4
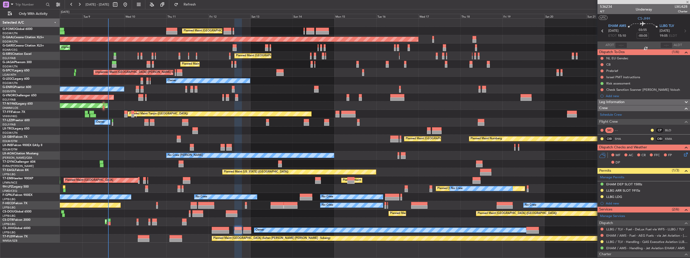
type input "+00:15"
type input "9"
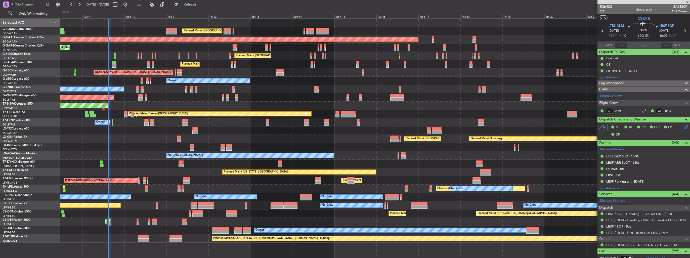
click at [128, 96] on div "Planned Maint [GEOGRAPHIC_DATA] ([GEOGRAPHIC_DATA]) Planned Maint [GEOGRAPHIC_D…" at bounding box center [375, 131] width 630 height 224
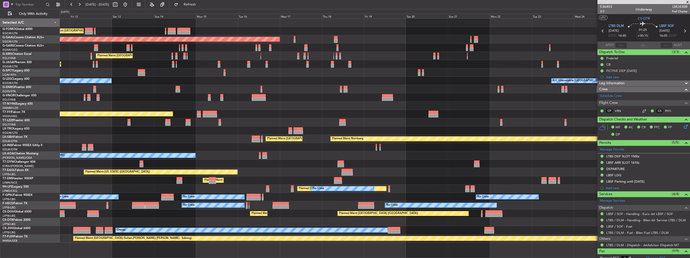
click at [171, 96] on div "Planned Maint [GEOGRAPHIC_DATA] ([GEOGRAPHIC_DATA])" at bounding box center [375, 97] width 630 height 8
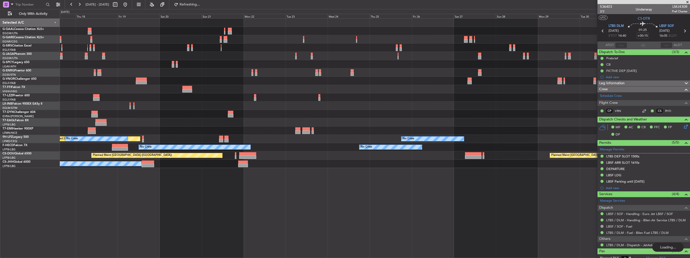
click at [381, 55] on div at bounding box center [375, 56] width 630 height 8
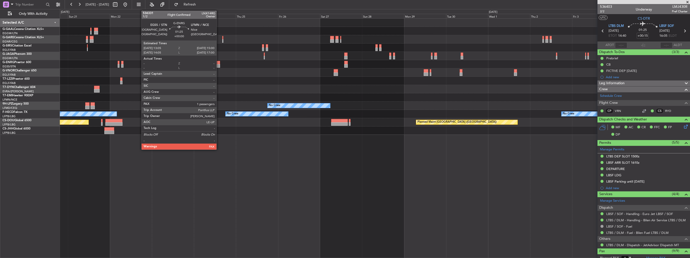
click at [219, 63] on div at bounding box center [219, 63] width 4 height 4
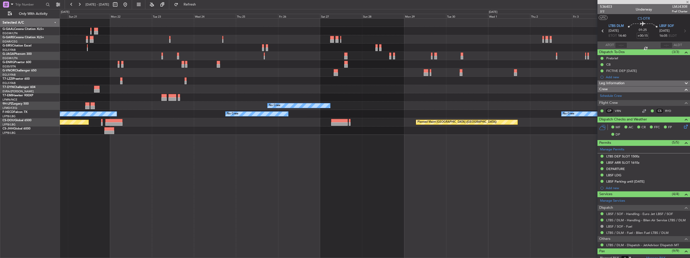
type input "2"
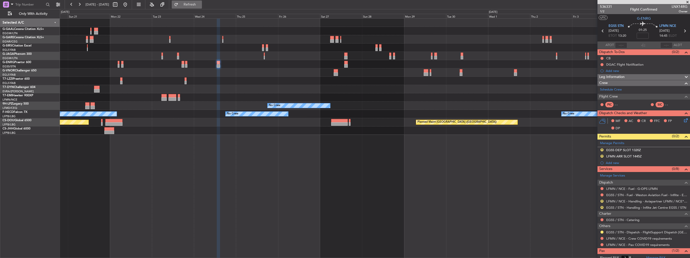
click at [202, 6] on button "Refresh" at bounding box center [187, 5] width 30 height 8
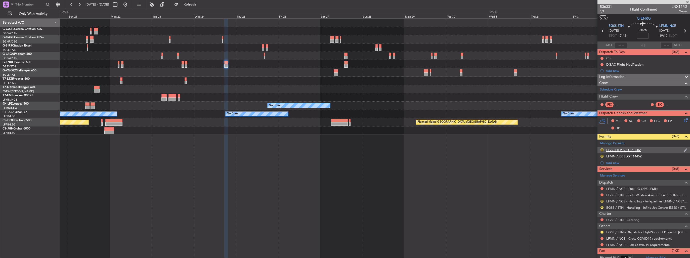
click at [684, 150] on img at bounding box center [686, 150] width 4 height 5
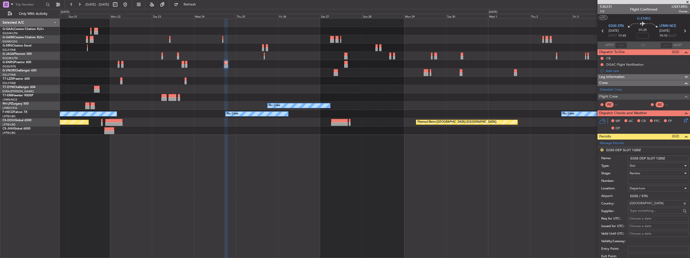
drag, startPoint x: 666, startPoint y: 157, endPoint x: 658, endPoint y: 157, distance: 7.6
click at [658, 157] on input "EGSS DEP SLOT 1320Z" at bounding box center [658, 158] width 61 height 6
type input "EGSS DEP SLOT 1730z"
click at [654, 173] on div "Review" at bounding box center [657, 173] width 54 height 8
click at [652, 208] on span "Requested" at bounding box center [656, 206] width 53 height 8
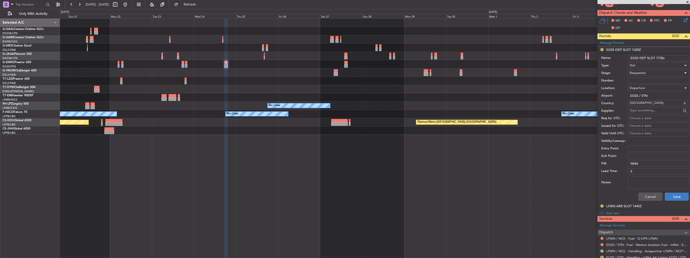
scroll to position [101, 0]
click at [671, 194] on button "Save" at bounding box center [677, 196] width 24 height 8
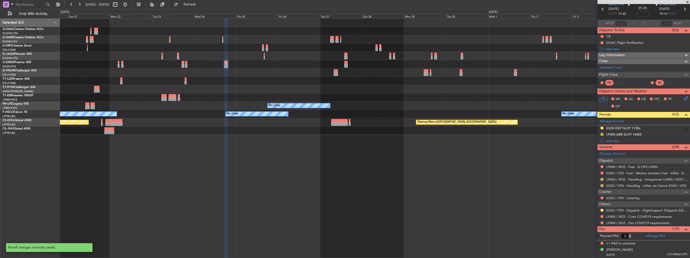
scroll to position [21, 0]
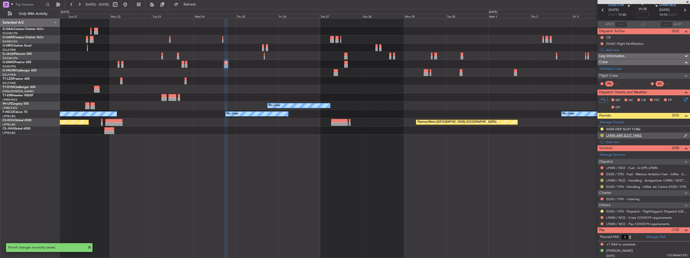
click at [684, 134] on img at bounding box center [686, 135] width 4 height 5
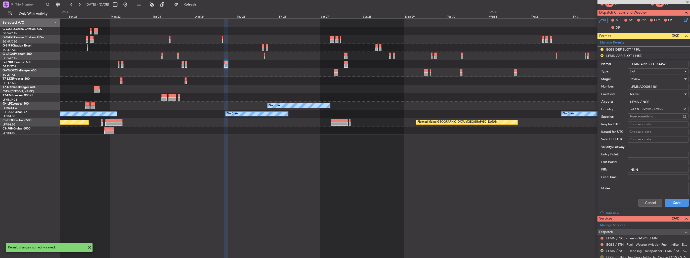
drag, startPoint x: 667, startPoint y: 64, endPoint x: 659, endPoint y: 64, distance: 8.0
click at [659, 64] on input "LFMN ARR SLOT 1445Z" at bounding box center [658, 64] width 61 height 6
type input "LFMN ARR SLOT 1925z"
click at [647, 79] on div "Review" at bounding box center [657, 79] width 54 height 8
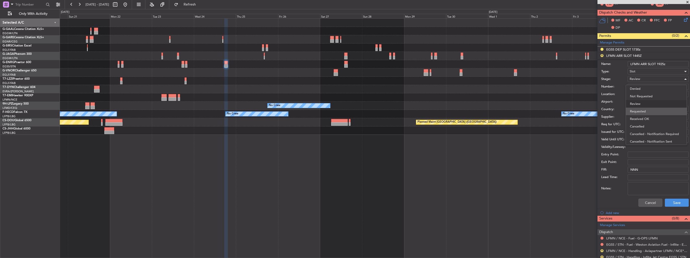
click at [645, 110] on span "Requested" at bounding box center [656, 112] width 53 height 8
click at [670, 202] on button "Save" at bounding box center [677, 203] width 24 height 8
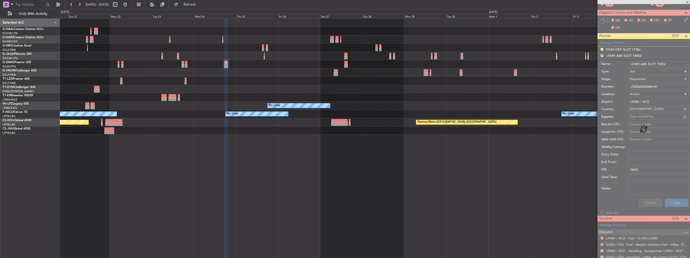
scroll to position [21, 0]
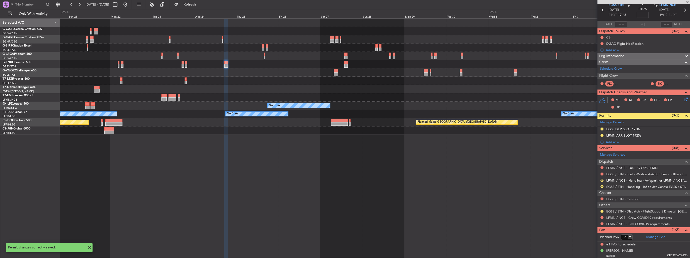
click at [621, 181] on link "LFMN / NCE - Handling - Aviapartner LFMN / NCE*****MY HANDLING****" at bounding box center [646, 180] width 81 height 4
click at [616, 180] on link "LFMN / NCE - Handling - Aviapartner LFMN / NCE*****MY HANDLING****" at bounding box center [646, 180] width 81 height 4
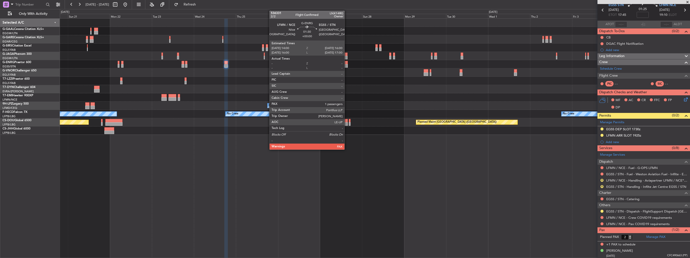
click at [347, 62] on div at bounding box center [346, 63] width 4 height 4
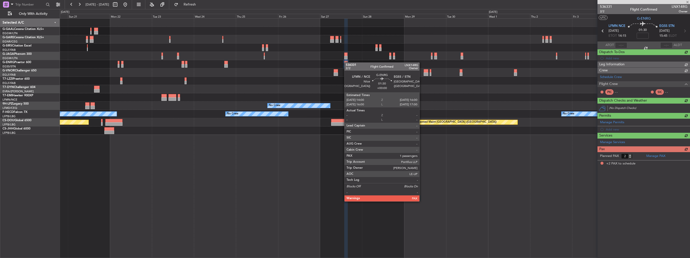
scroll to position [0, 0]
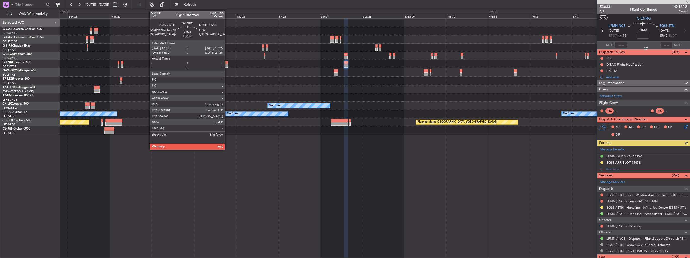
click at [227, 64] on div at bounding box center [226, 66] width 4 height 4
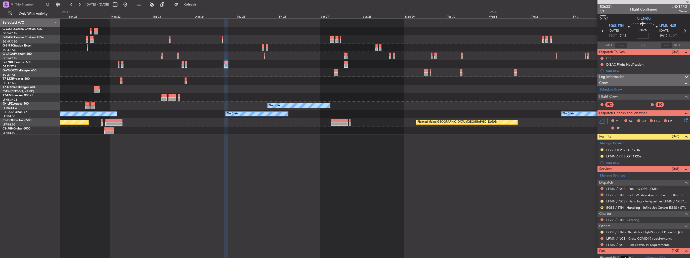
click at [611, 206] on link "EGSS / STN - Handling - Inflite Jet Centre EGSS / STN" at bounding box center [646, 207] width 80 height 4
click at [202, 7] on button "Refresh" at bounding box center [187, 5] width 30 height 8
click at [129, 3] on button at bounding box center [125, 5] width 8 height 8
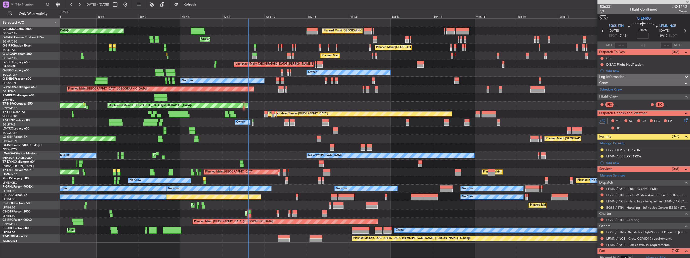
click at [399, 159] on div "Planned Maint London (Luton) Planned Maint London (Luton) Unplanned Maint Chest…" at bounding box center [375, 131] width 630 height 224
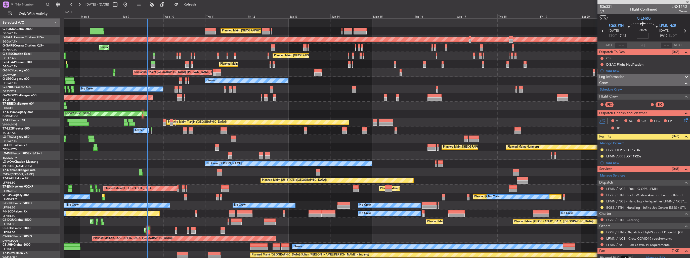
click at [374, 156] on div "Planned Maint London (Luton) Planned Maint London (Luton) Planned Maint Dusseld…" at bounding box center [377, 139] width 626 height 241
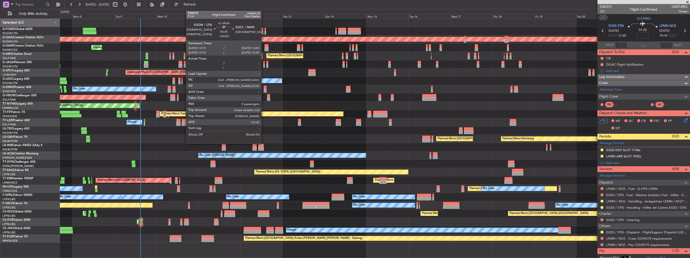
click at [263, 62] on div at bounding box center [264, 63] width 2 height 4
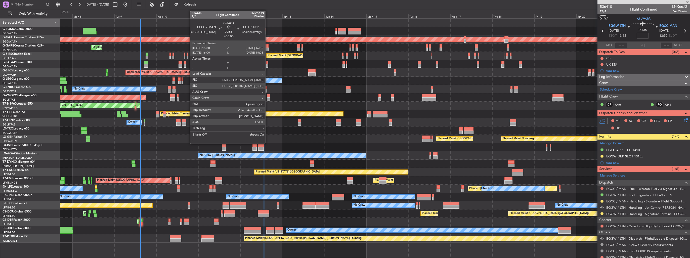
click at [268, 66] on div at bounding box center [267, 66] width 2 height 4
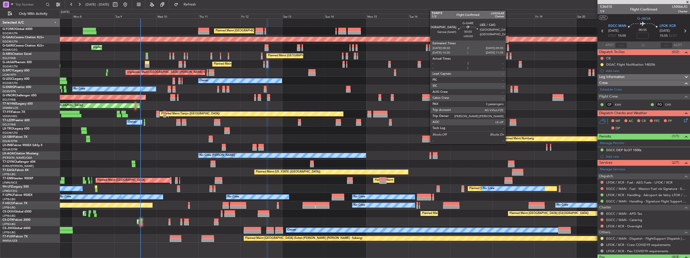
click at [508, 46] on div at bounding box center [508, 46] width 2 height 4
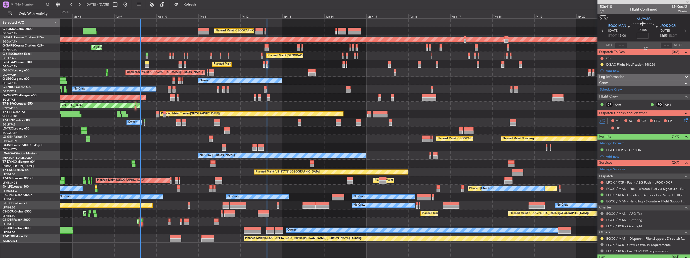
type input "3"
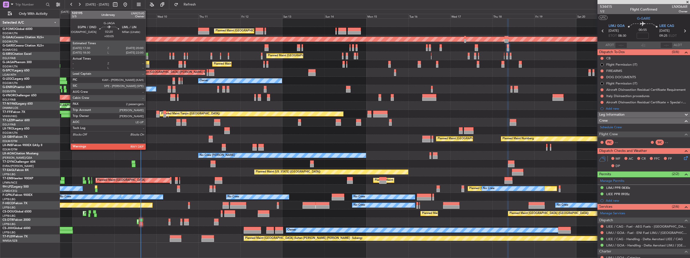
click at [148, 63] on div at bounding box center [147, 63] width 5 height 4
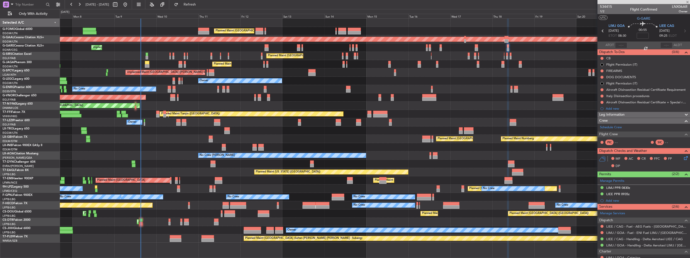
type input "+00:05"
type input "2"
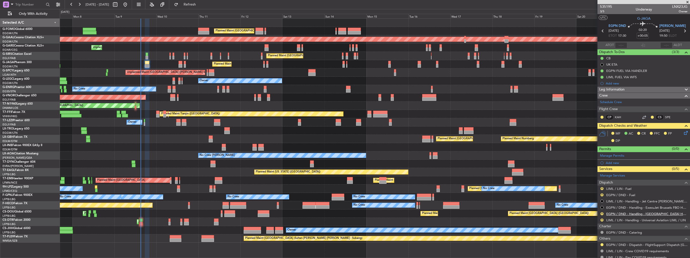
click at [614, 213] on link "EGPN / DND - Handling - [GEOGRAPHIC_DATA] Handling EGPN / DND" at bounding box center [646, 214] width 81 height 4
click at [610, 219] on link "LIML / LIN - Handling - Universal Aviation LIML / LIN" at bounding box center [645, 220] width 79 height 4
click at [601, 188] on button "R" at bounding box center [601, 188] width 3 height 3
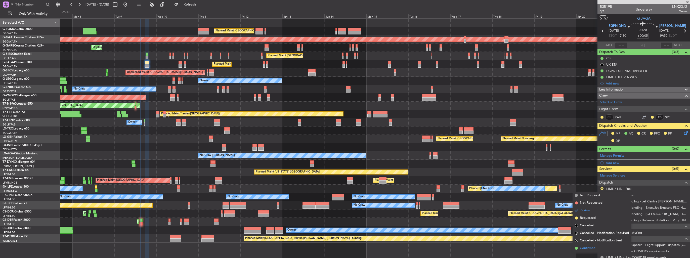
click at [587, 247] on span "Confirmed" at bounding box center [588, 248] width 16 height 5
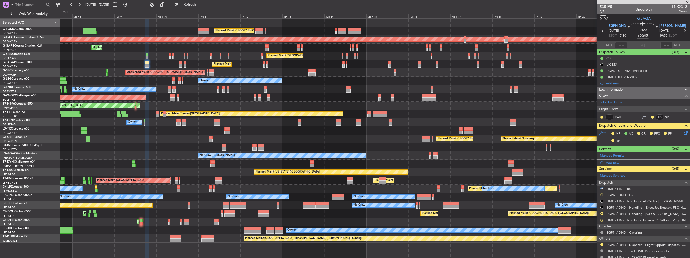
click at [601, 194] on button "R" at bounding box center [601, 194] width 3 height 3
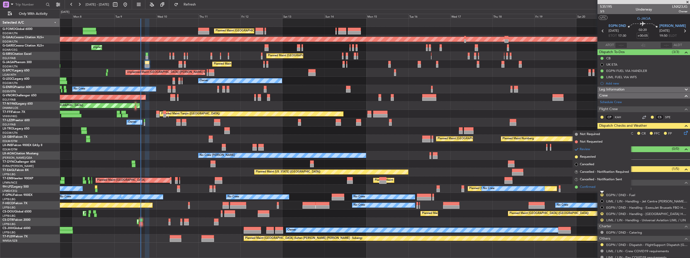
click at [583, 187] on span "Confirmed" at bounding box center [588, 187] width 16 height 5
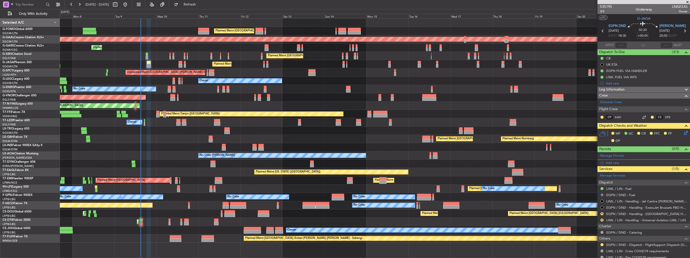
click at [683, 132] on icon at bounding box center [685, 132] width 4 height 4
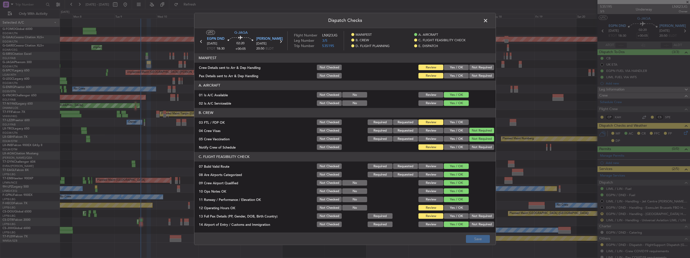
click at [444, 68] on button "Yes / OK" at bounding box center [456, 68] width 25 height 6
click at [445, 74] on button "Yes / OK" at bounding box center [456, 76] width 25 height 6
click at [479, 240] on button "Save" at bounding box center [478, 239] width 24 height 8
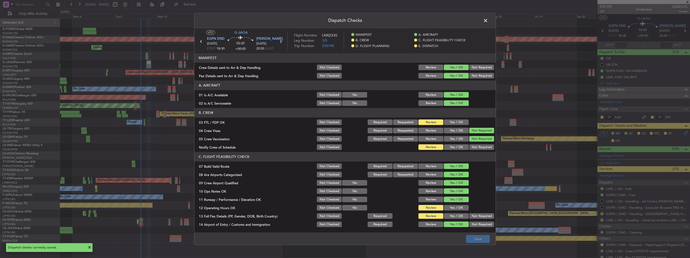
click at [488, 20] on span at bounding box center [488, 22] width 0 height 10
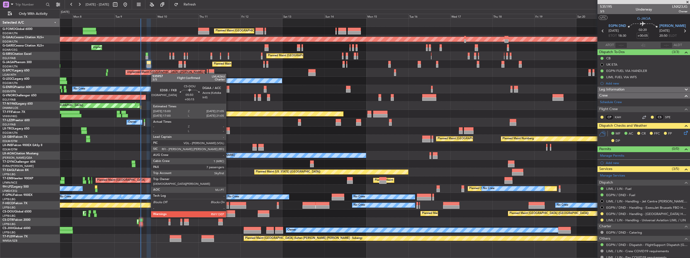
click at [228, 212] on div at bounding box center [229, 212] width 11 height 4
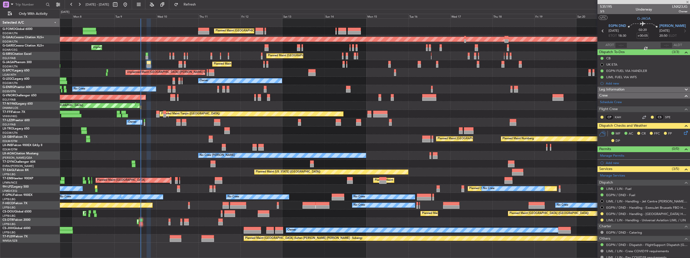
type input "+00:15"
type input "7"
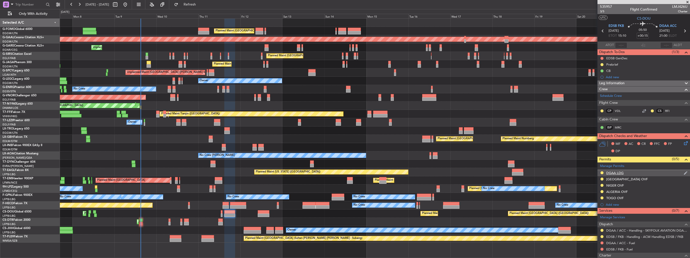
click at [684, 172] on img at bounding box center [686, 173] width 4 height 5
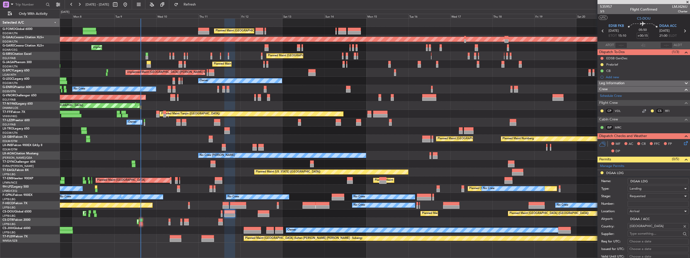
scroll to position [101, 0]
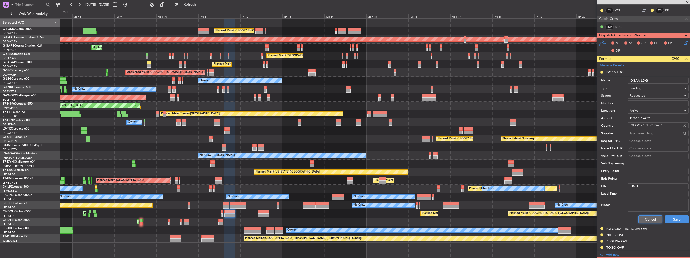
click at [649, 216] on button "Cancel" at bounding box center [650, 219] width 24 height 8
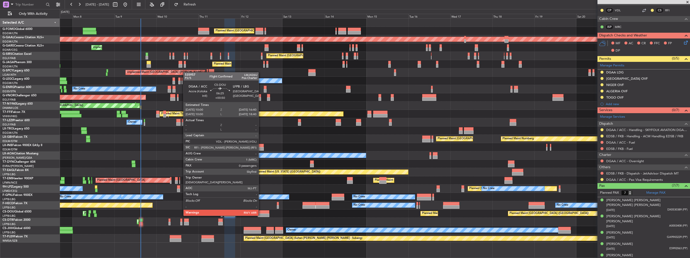
click at [261, 211] on div at bounding box center [264, 212] width 12 height 4
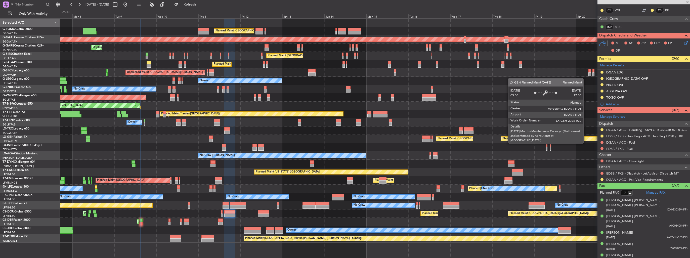
type input "+00:50"
type input "0"
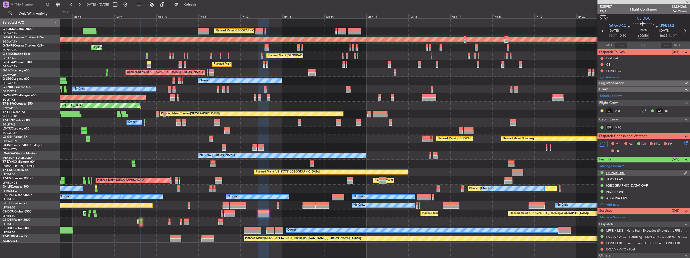
click at [684, 173] on img at bounding box center [686, 173] width 4 height 5
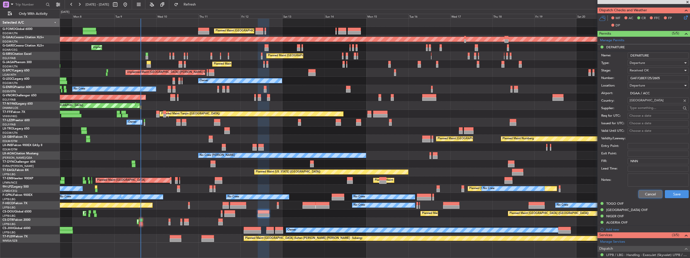
click at [648, 195] on button "Cancel" at bounding box center [650, 194] width 24 height 8
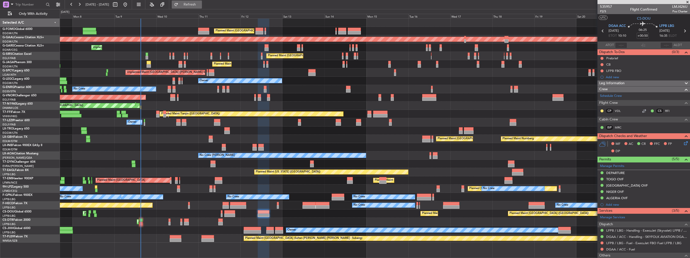
click at [200, 3] on span "Refresh" at bounding box center [189, 5] width 21 height 4
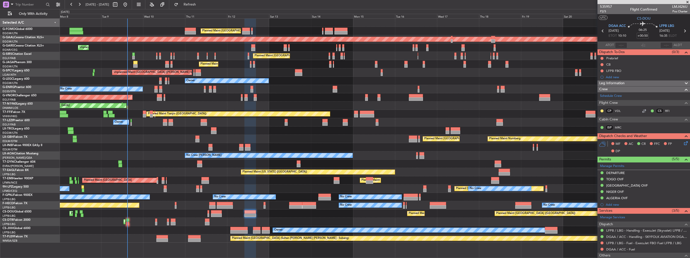
click at [330, 214] on div "Planned Maint Paris (Le Bourget) Planned Maint Paris (Le Bourget) Planned Maint…" at bounding box center [375, 213] width 630 height 8
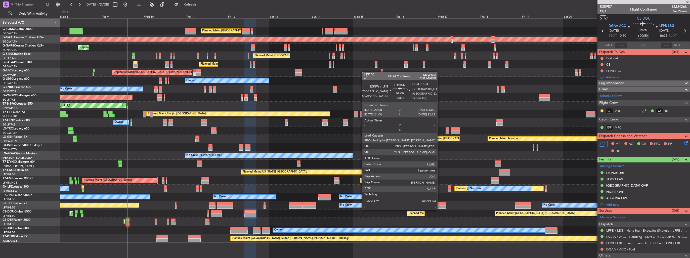
click at [439, 204] on div at bounding box center [438, 204] width 16 height 4
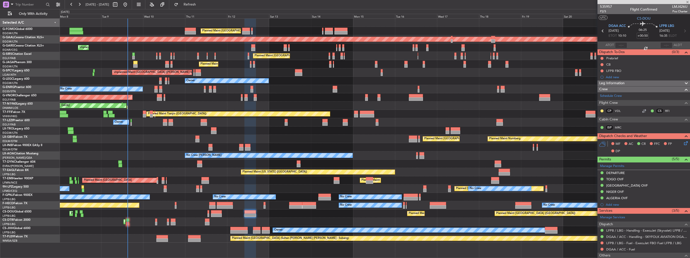
type input "-00:05"
type input "1"
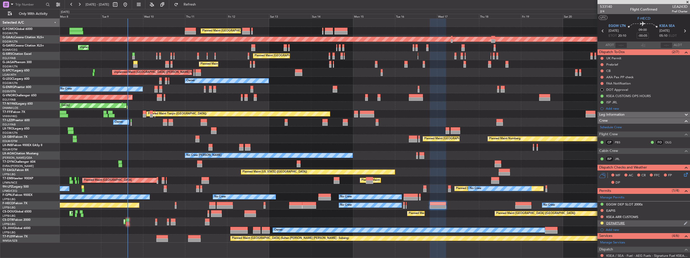
click at [684, 223] on img at bounding box center [686, 223] width 4 height 5
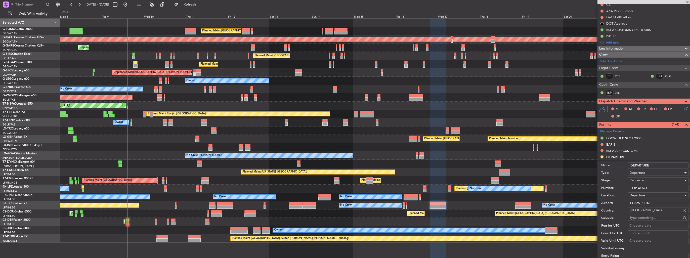
scroll to position [101, 0]
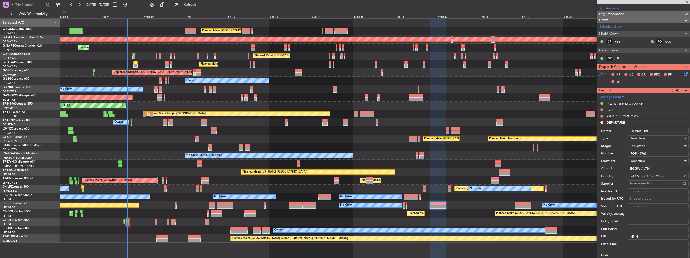
drag, startPoint x: 653, startPoint y: 153, endPoint x: 623, endPoint y: 156, distance: 29.6
click at [623, 156] on div "Number: FOP-41763" at bounding box center [644, 154] width 87 height 8
paste input "2025 091745"
type input "2025 091745"
click at [641, 146] on span "Requested" at bounding box center [638, 146] width 16 height 5
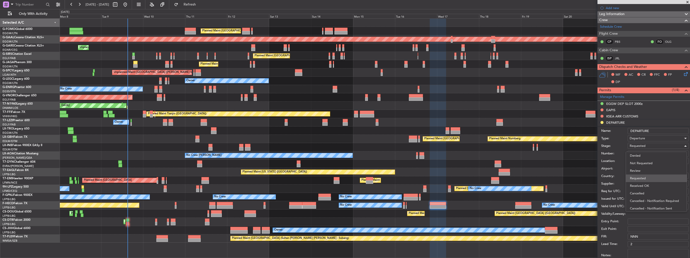
scroll to position [2, 0]
click at [643, 183] on span "Received OK" at bounding box center [656, 184] width 53 height 8
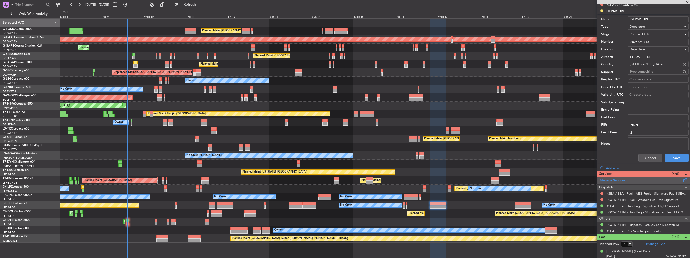
scroll to position [213, 0]
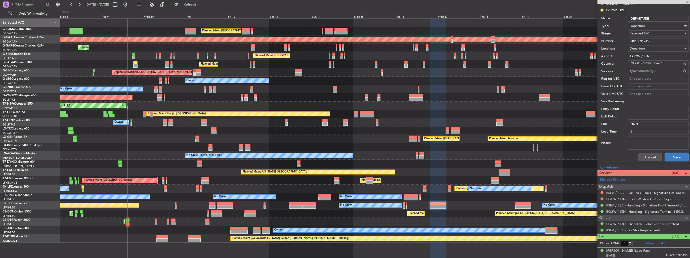
click at [669, 155] on button "Save" at bounding box center [677, 157] width 24 height 8
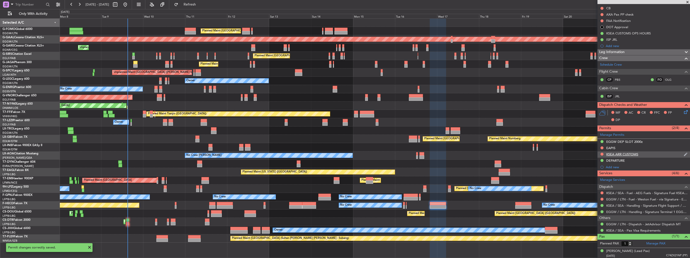
scroll to position [0, 0]
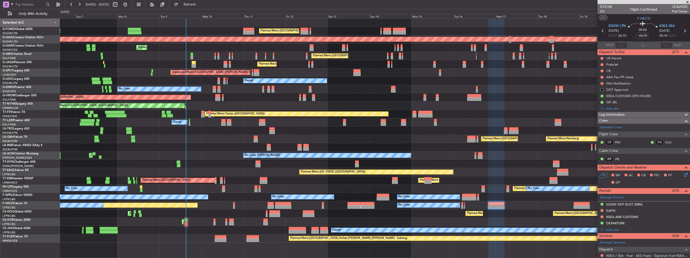
click at [500, 158] on div "Planned Maint London (Luton) Planned Maint London (Luton) Planned Maint Dusseld…" at bounding box center [375, 131] width 630 height 224
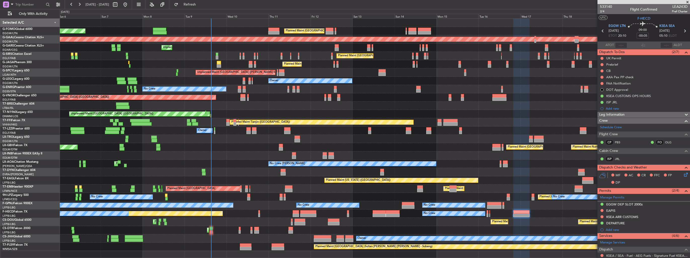
click at [365, 175] on div "Planned Maint London (Luton) Planned Maint London (Luton) Planned Maint Dusseld…" at bounding box center [375, 135] width 630 height 232
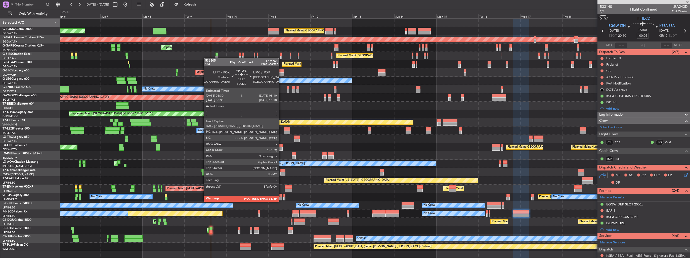
click at [281, 197] on div at bounding box center [280, 199] width 3 height 4
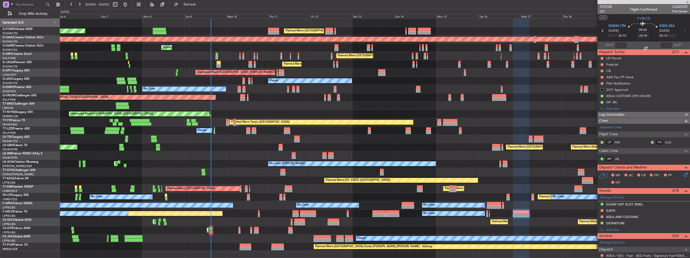
type input "+00:20"
type input "4"
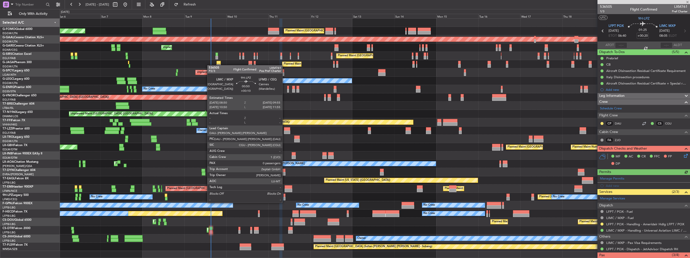
click at [284, 198] on div at bounding box center [284, 199] width 2 height 4
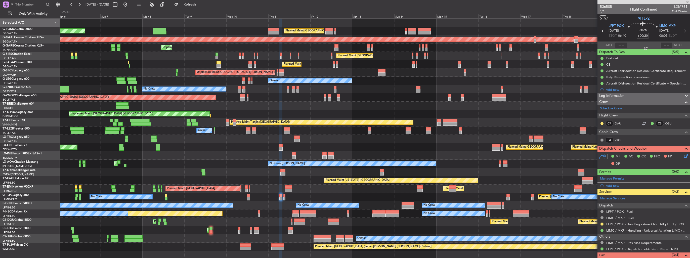
type input "+00:10"
type input "0"
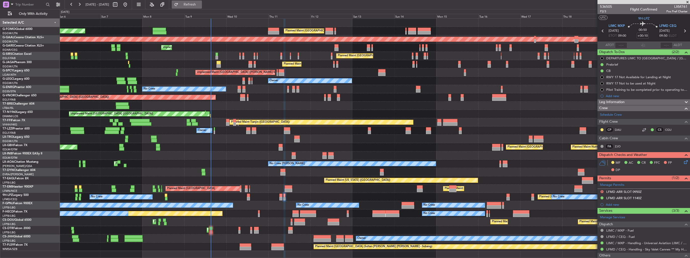
click at [200, 6] on span "Refresh" at bounding box center [189, 5] width 21 height 4
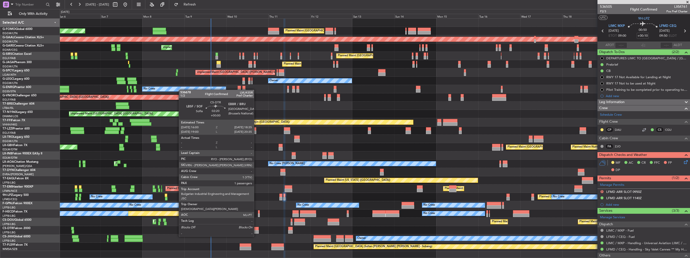
click at [256, 232] on div at bounding box center [256, 232] width 5 height 4
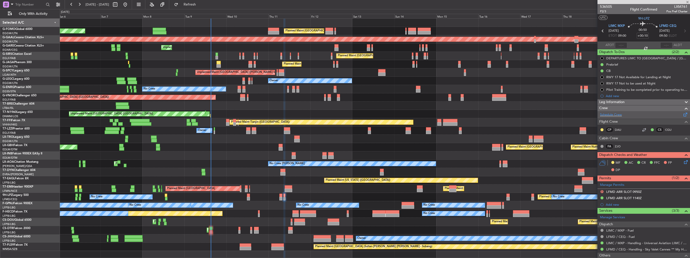
type input "1"
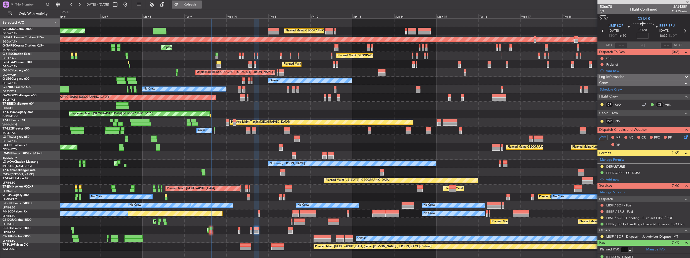
click at [200, 4] on span "Refresh" at bounding box center [189, 5] width 21 height 4
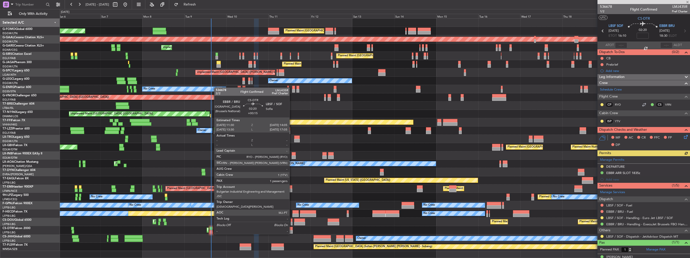
click at [292, 230] on div at bounding box center [290, 229] width 5 height 4
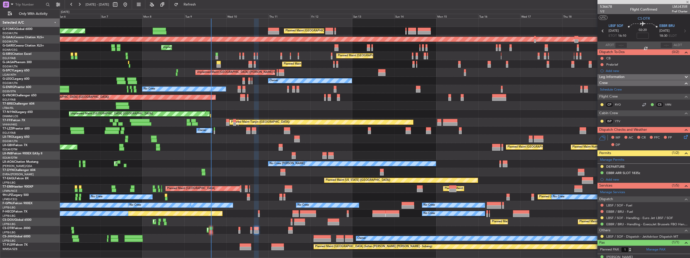
type input "+00:15"
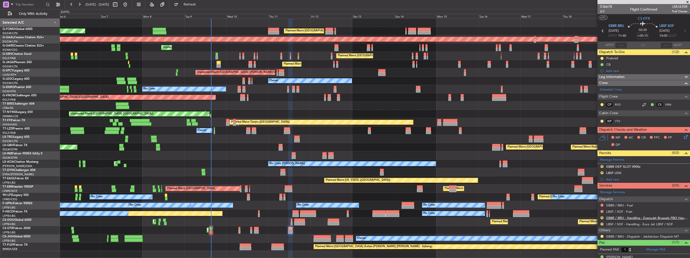
click at [629, 218] on link "EBBR / BRU - Handling - ExecuJet Brussels FBO Handling Abelag" at bounding box center [646, 218] width 81 height 4
click at [615, 222] on link "LBSF / SOF - Handling - Euro Jet LBSF / SOF" at bounding box center [639, 224] width 67 height 4
click at [202, 7] on button "Refresh" at bounding box center [187, 5] width 30 height 8
click at [684, 165] on img at bounding box center [686, 166] width 4 height 5
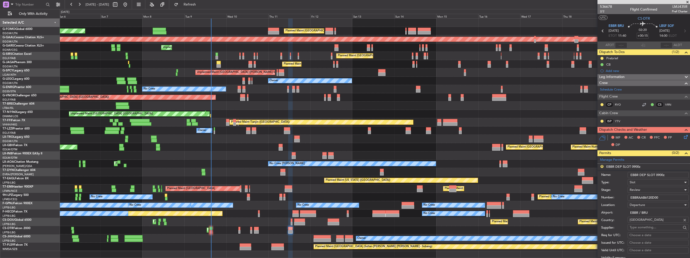
drag, startPoint x: 671, startPoint y: 173, endPoint x: 656, endPoint y: 174, distance: 14.6
click at [656, 174] on input "EBBR DEP SLOT 0900z" at bounding box center [658, 175] width 61 height 6
type input "EBBR DEP SLOT 1130z"
click at [655, 189] on div "Review" at bounding box center [657, 190] width 54 height 8
click at [644, 221] on span "Requested" at bounding box center [656, 222] width 53 height 8
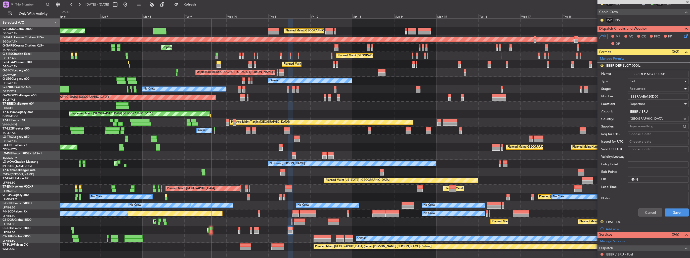
scroll to position [126, 0]
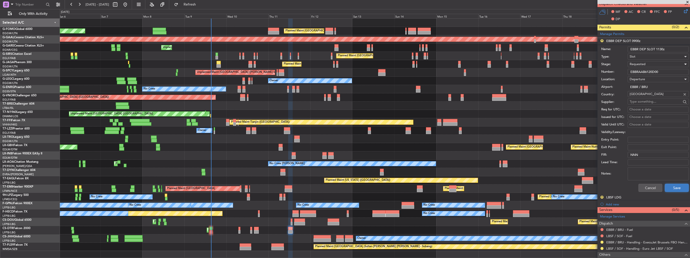
click at [669, 189] on button "Save" at bounding box center [677, 188] width 24 height 8
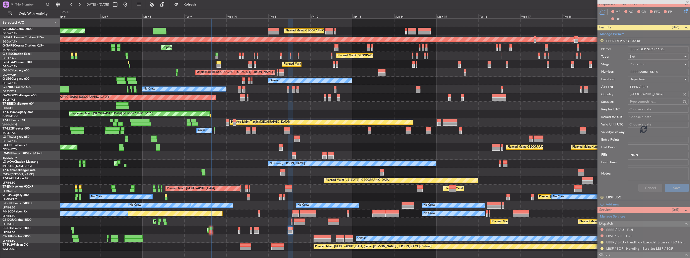
scroll to position [6, 0]
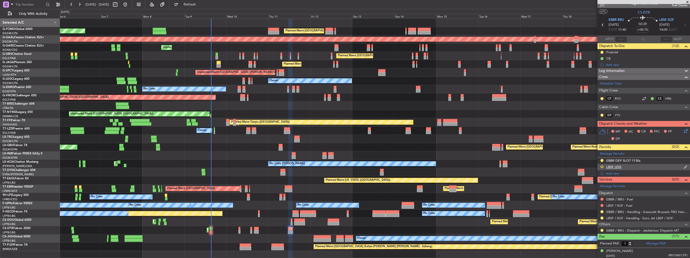
click at [601, 166] on button "R" at bounding box center [601, 166] width 3 height 3
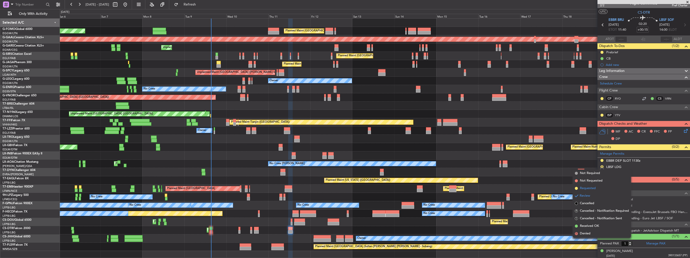
click at [589, 188] on span "Requested" at bounding box center [588, 188] width 16 height 5
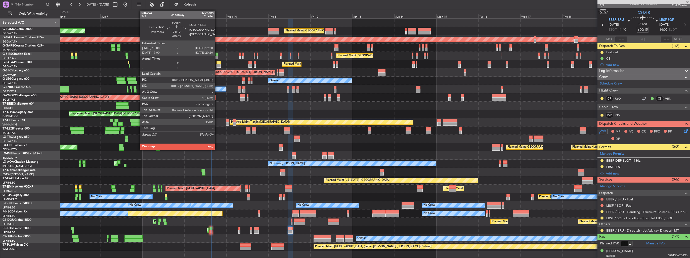
click at [217, 57] on div at bounding box center [216, 58] width 3 height 4
click at [218, 63] on div at bounding box center [218, 63] width 5 height 4
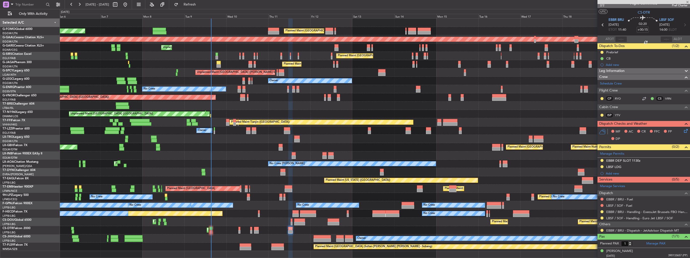
type input "+00:05"
type input "2"
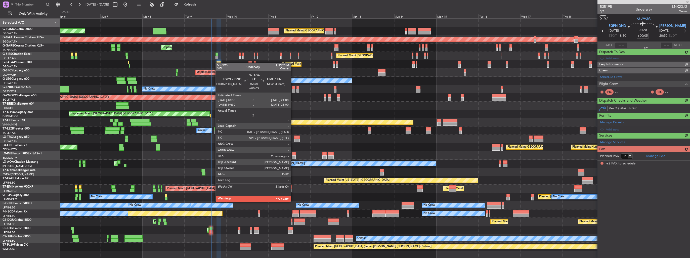
scroll to position [0, 0]
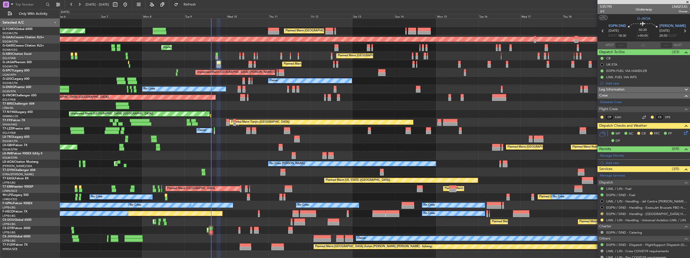
click at [602, 214] on button at bounding box center [601, 213] width 3 height 3
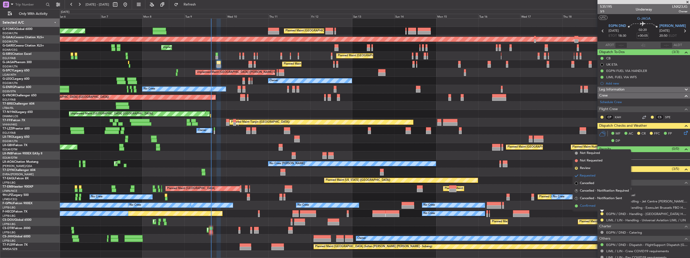
click at [593, 208] on span "Confirmed" at bounding box center [588, 205] width 16 height 5
